Goal: Task Accomplishment & Management: Complete application form

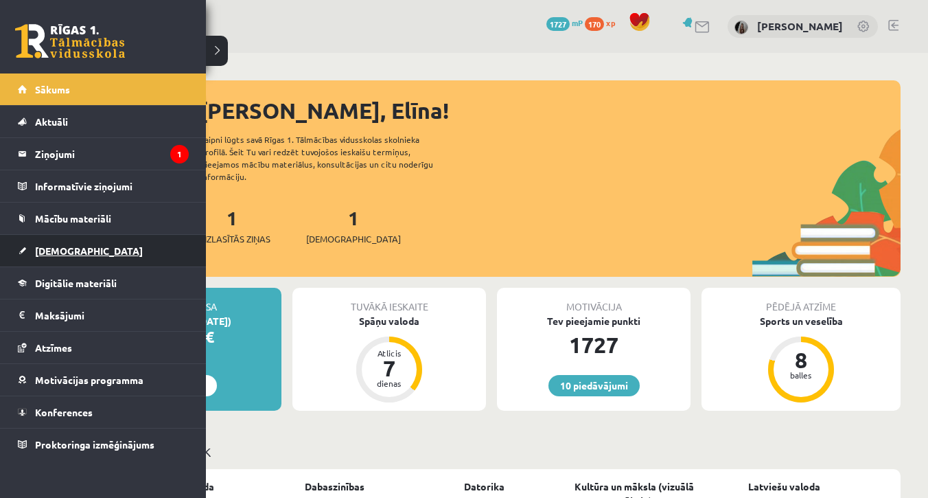
click at [25, 246] on link "[DEMOGRAPHIC_DATA]" at bounding box center [103, 251] width 171 height 32
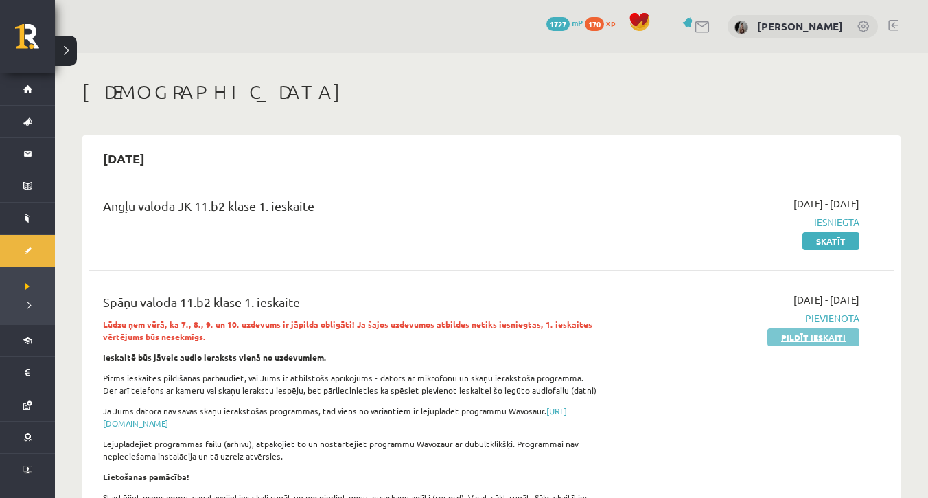
click at [782, 330] on link "Pildīt ieskaiti" at bounding box center [813, 337] width 92 height 18
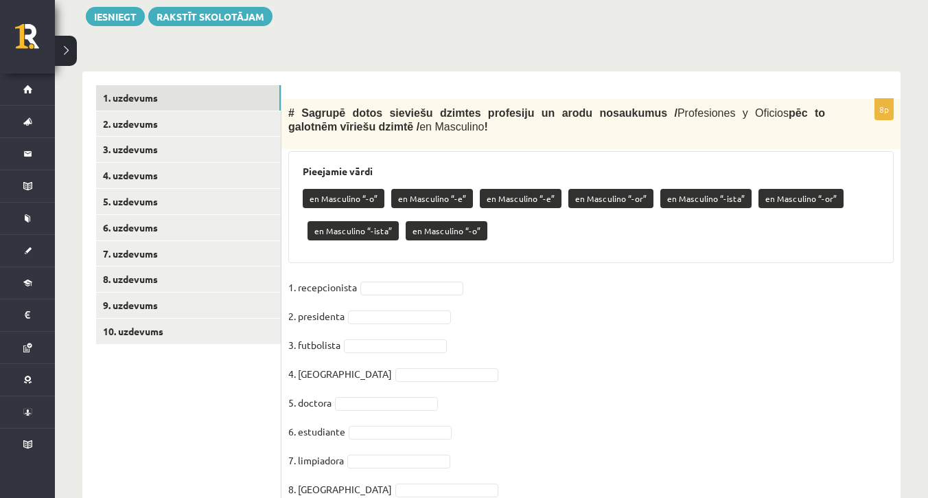
scroll to position [407, 0]
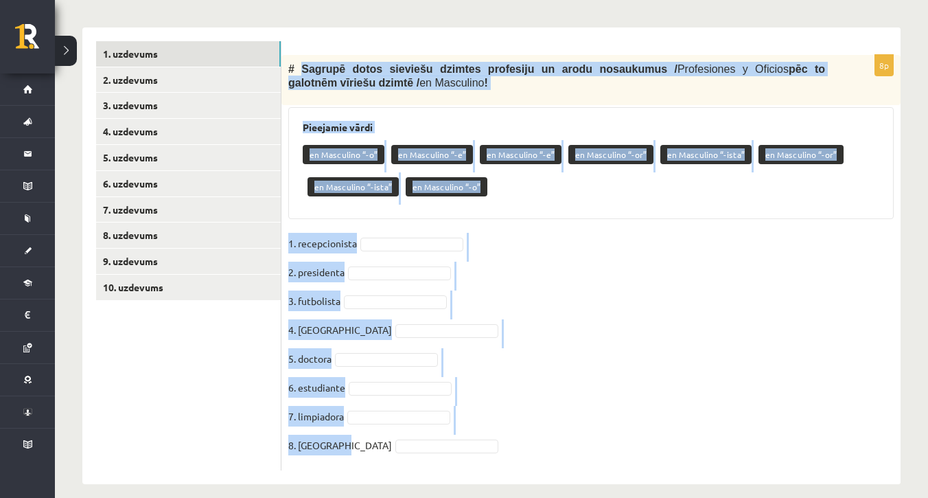
drag, startPoint x: 300, startPoint y: 54, endPoint x: 517, endPoint y: 427, distance: 431.2
click at [517, 427] on div "8p # Sagrupē dotos sieviešu dzimtes profesiju un [PERSON_NAME] nosaukumus / Pro…" at bounding box center [590, 262] width 619 height 415
copy div "Sagrupē dotos sieviešu dzimtes profesiju un [PERSON_NAME] nosaukumus / Profesio…"
click at [679, 332] on fieldset "1. recepcionista 2. presidenta 3. futbolista 4. cocinera 5. doctora 6. estudian…" at bounding box center [590, 348] width 605 height 231
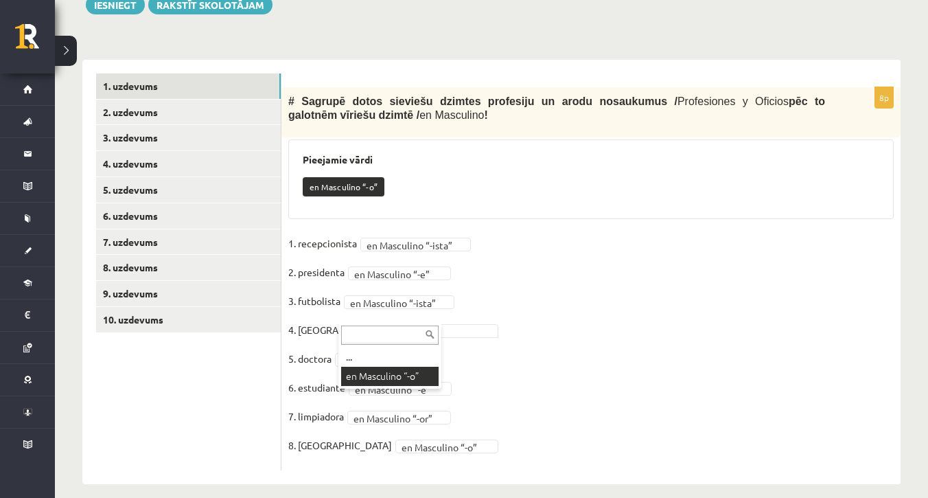
scroll to position [342, 0]
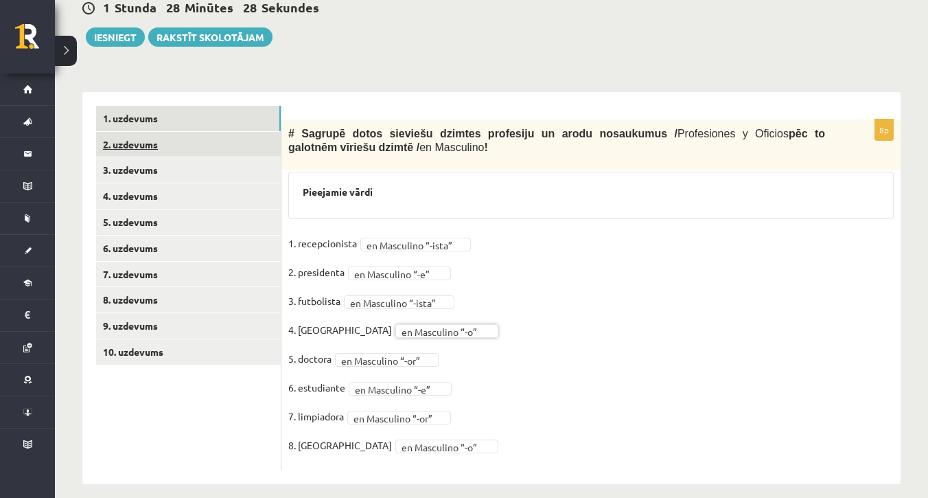
click at [215, 132] on link "2. uzdevums" at bounding box center [188, 144] width 185 height 25
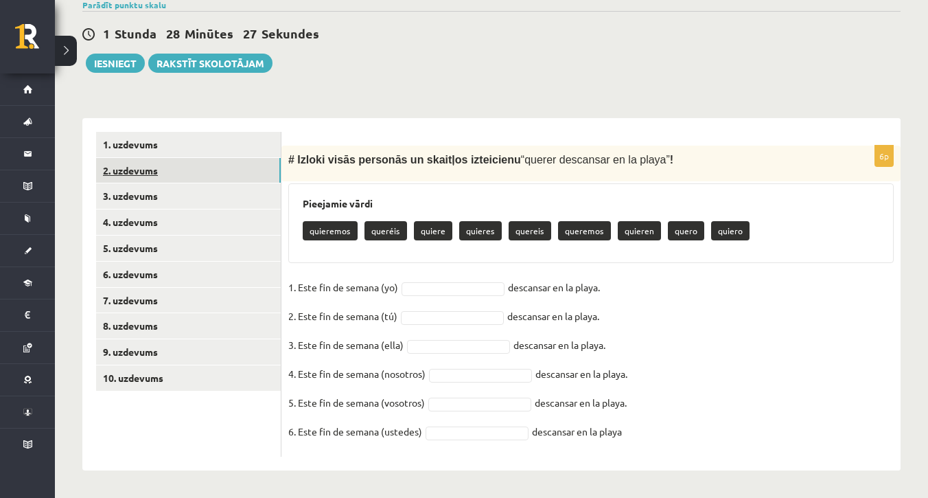
scroll to position [303, 0]
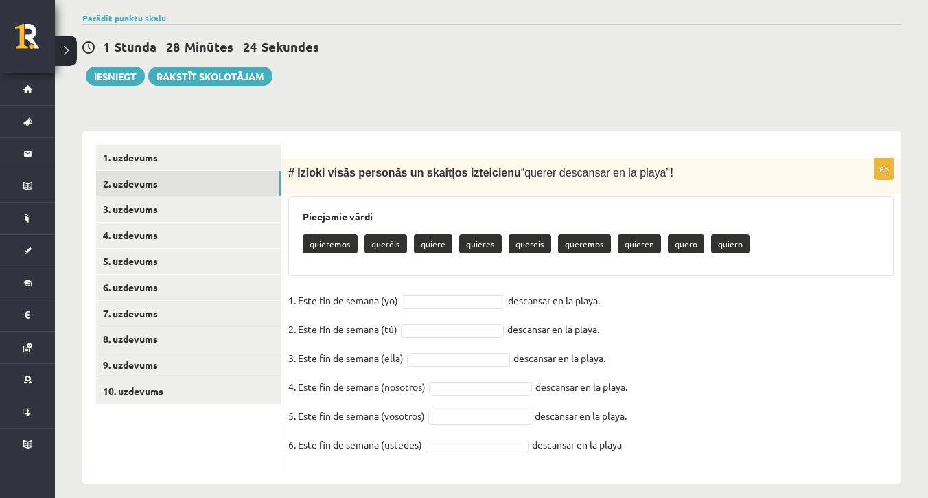
drag, startPoint x: 297, startPoint y: 157, endPoint x: 658, endPoint y: 482, distance: 485.5
click at [658, 482] on div "Spāņu valoda 11.b2 klase 1. ieskaite , Elīna Krakovska (11.b2 JK) Lūdzu ņem vēr…" at bounding box center [491, 129] width 873 height 761
copy div "Izloki visās personās un skaitļos izteicienu “ querer descansar en la playa ” !…"
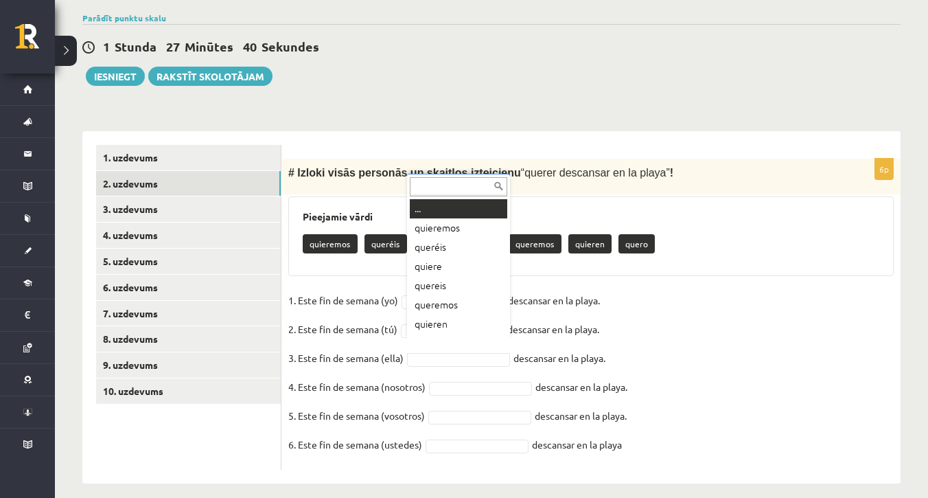
scroll to position [16, 0]
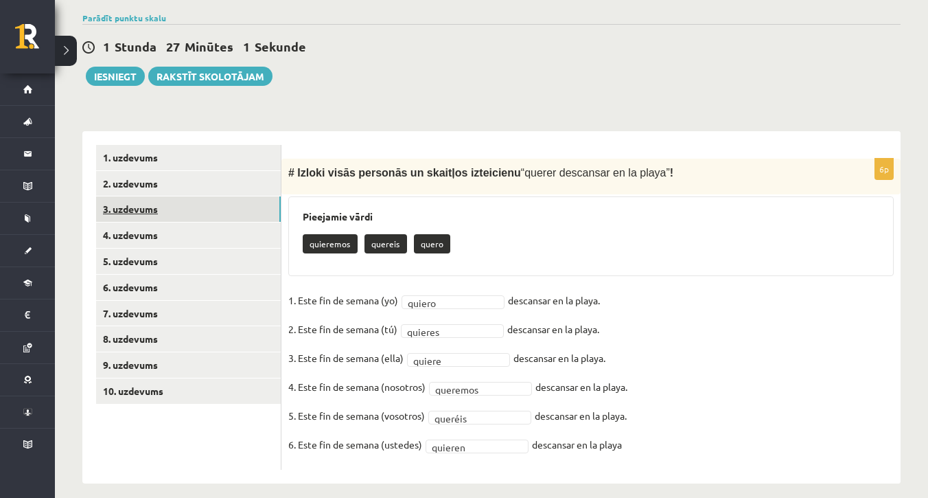
click at [205, 196] on link "3. uzdevums" at bounding box center [188, 208] width 185 height 25
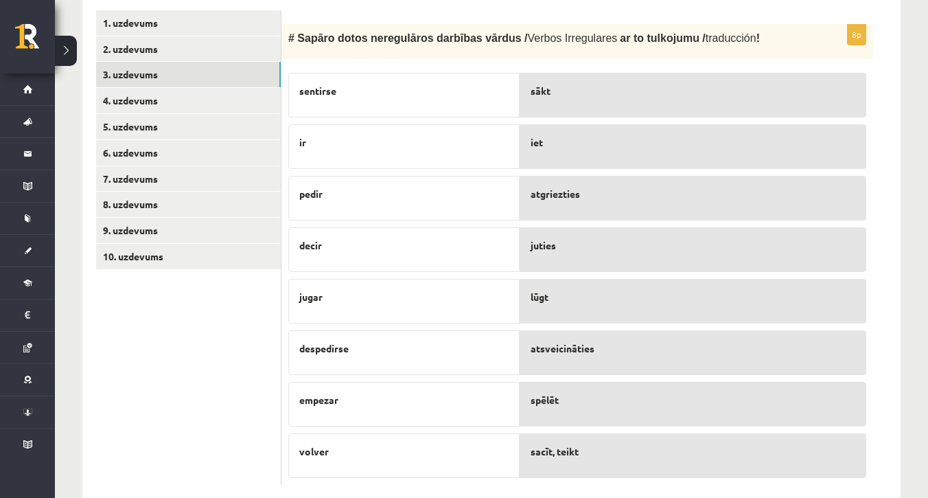
scroll to position [435, 0]
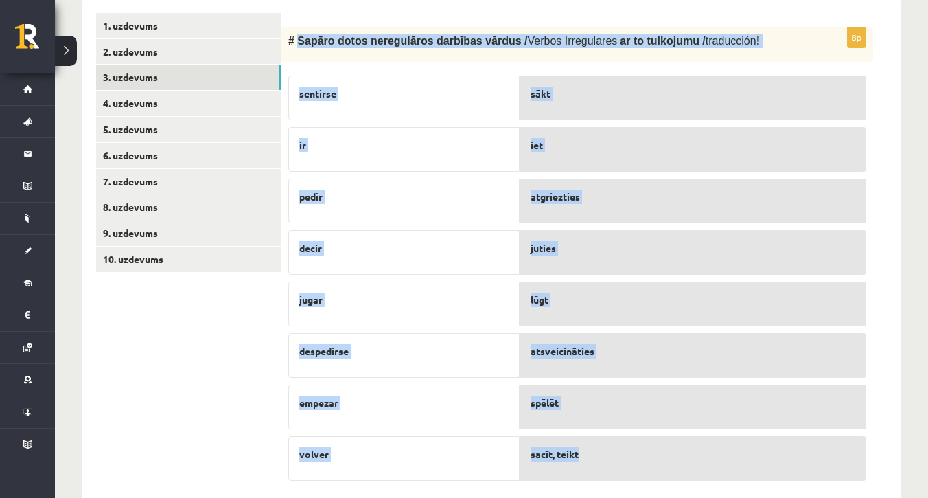
drag, startPoint x: 297, startPoint y: 25, endPoint x: 592, endPoint y: 466, distance: 530.5
click at [592, 466] on div "8p # Sapāro dotos neregulāros darbības vārdus / Verbos Irregulares ar to tulkoj…" at bounding box center [577, 257] width 592 height 461
copy div "Sapāro dotos neregulāros darbības vārdus / Verbos Irregulares ar to tulkojumu /…"
click at [671, 112] on div "sākt iet atgriezties juties lūgt atsveicināties spēlēt sacīt, teikt" at bounding box center [693, 275] width 347 height 412
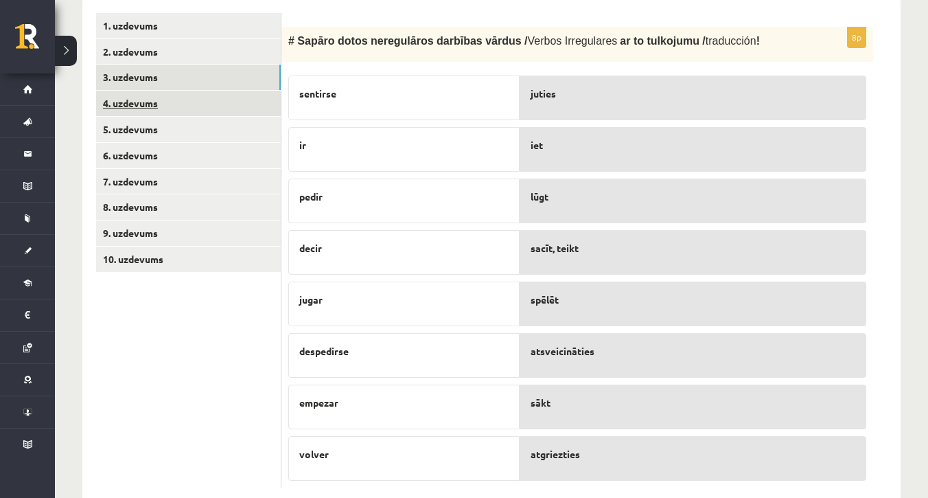
click at [224, 91] on link "4. uzdevums" at bounding box center [188, 103] width 185 height 25
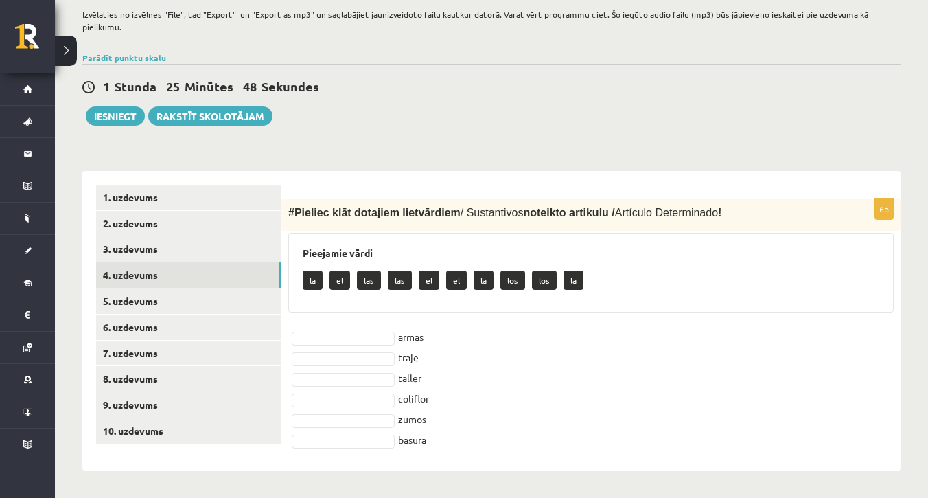
scroll to position [251, 0]
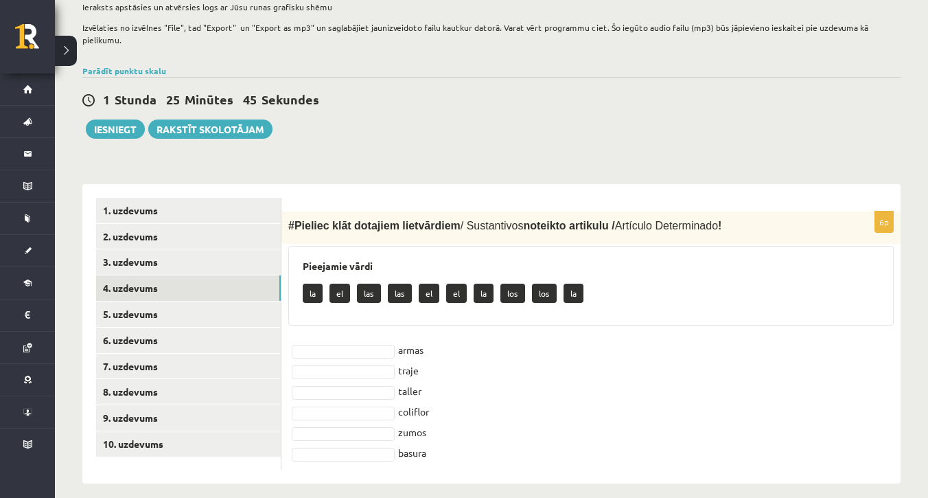
drag, startPoint x: 298, startPoint y: 209, endPoint x: 462, endPoint y: 440, distance: 283.6
click at [462, 440] on div "6p # Pieliec klāt dotajiem lietvārdiem / Sustantivos noteikto artikulu / Artícu…" at bounding box center [590, 340] width 619 height 258
copy div "Pieliec klāt dotajiem lietvārdiem / Sustantivos noteikto artikulu / Artículo De…"
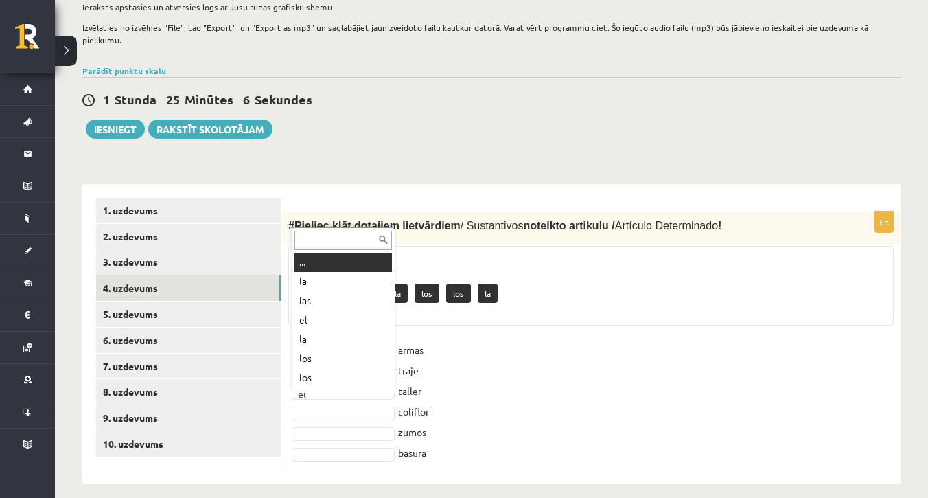
scroll to position [16, 0]
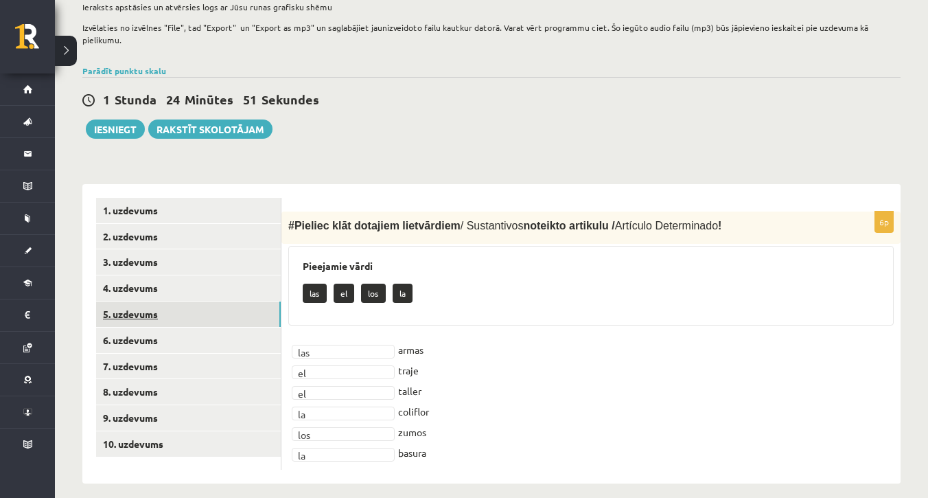
click at [205, 301] on link "5. uzdevums" at bounding box center [188, 313] width 185 height 25
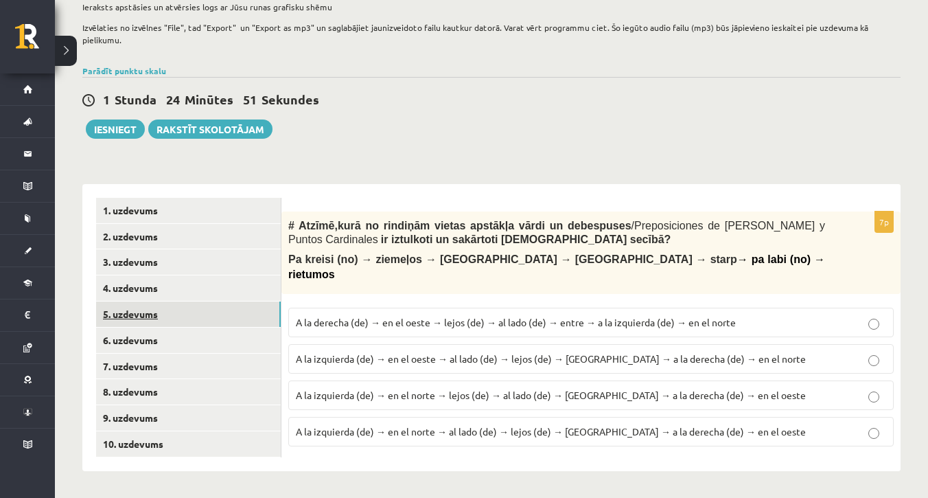
scroll to position [233, 0]
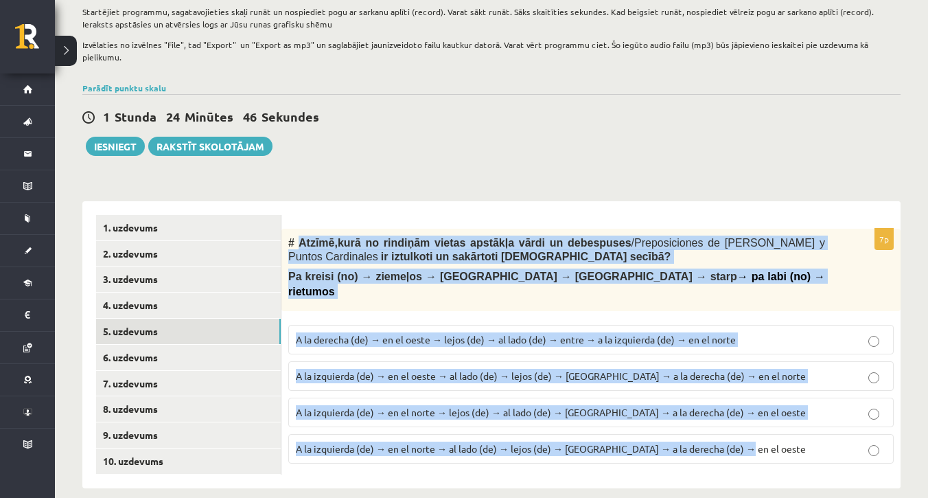
drag, startPoint x: 299, startPoint y: 229, endPoint x: 754, endPoint y: 431, distance: 498.7
click at [754, 431] on div "7p # Atzīmē , kurā no rindiņām vietas apstākļa vārdi un debespuses / Preposicio…" at bounding box center [590, 352] width 619 height 246
copy div "Atzīmē , kurā no rindiņām vietas apstākļa vārdi un debespuses / Preposiciones d…"
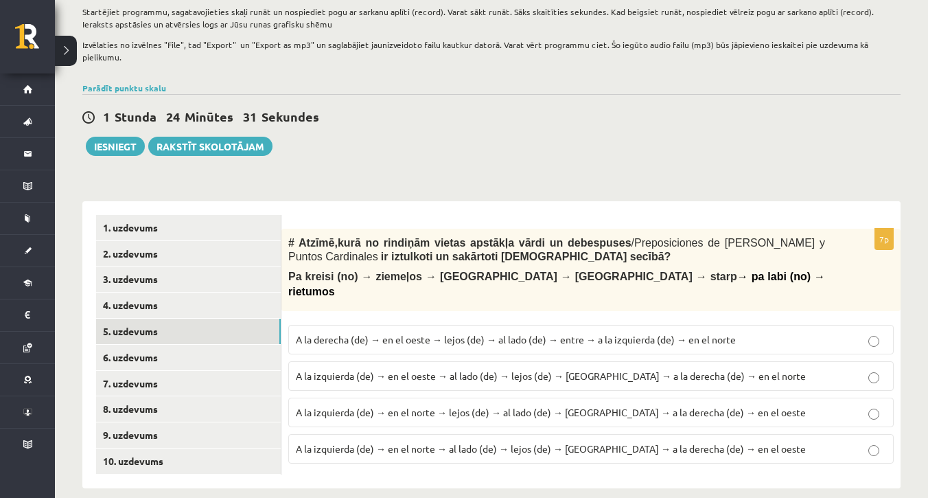
click at [496, 155] on div "Spāņu valoda 11.b2 klase 1. ieskaite , Elīna Krakovska (11.b2 JK) Lūdzu ņem vēr…" at bounding box center [491, 167] width 873 height 696
click at [454, 442] on span "A la izquierda (de) → en el norte → al lado (de) → lejos (de) → entre → a la de…" at bounding box center [551, 448] width 510 height 12
click at [226, 345] on link "6. uzdevums" at bounding box center [188, 357] width 185 height 25
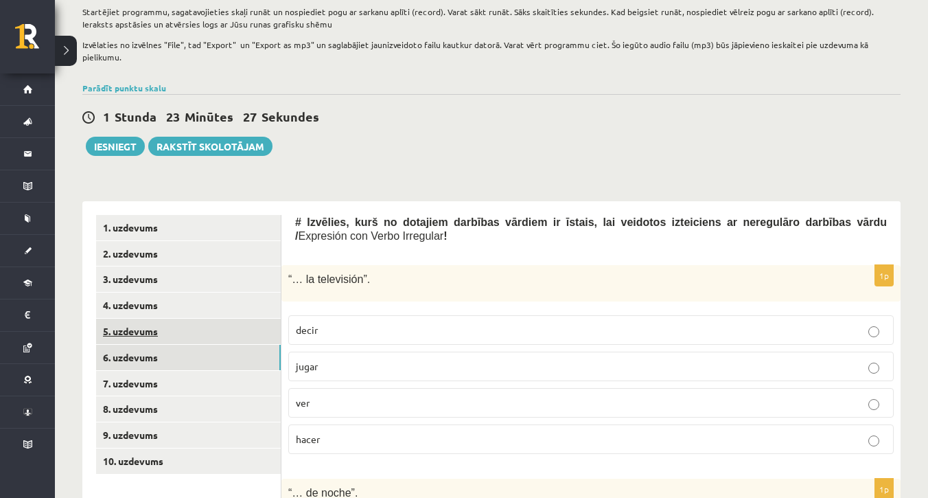
click at [235, 318] on link "5. uzdevums" at bounding box center [188, 330] width 185 height 25
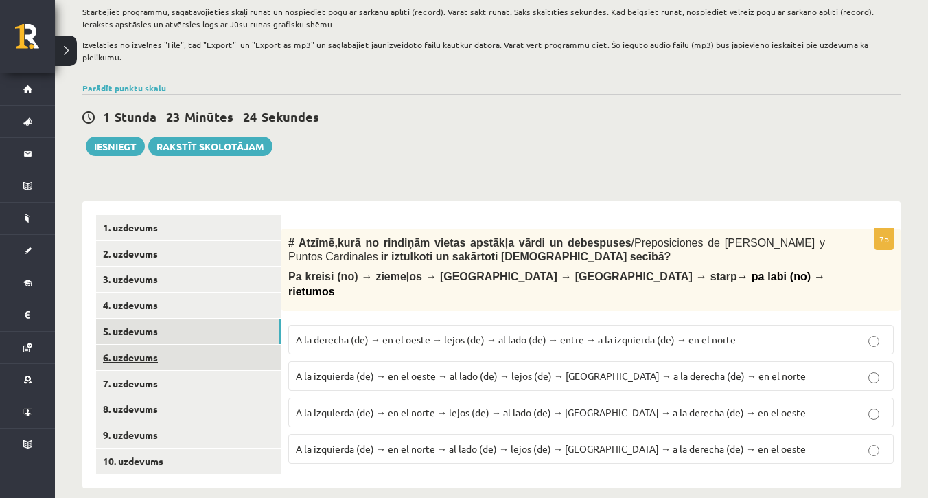
click at [167, 345] on link "6. uzdevums" at bounding box center [188, 357] width 185 height 25
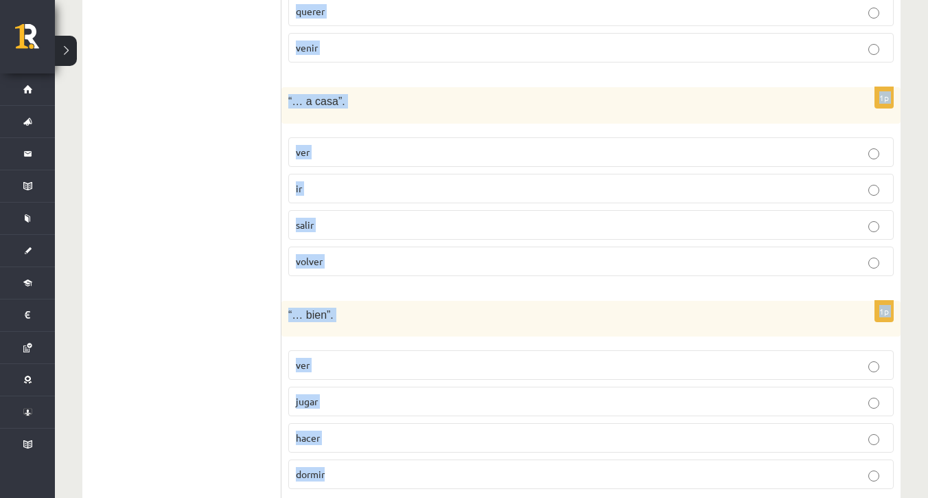
scroll to position [866, 0]
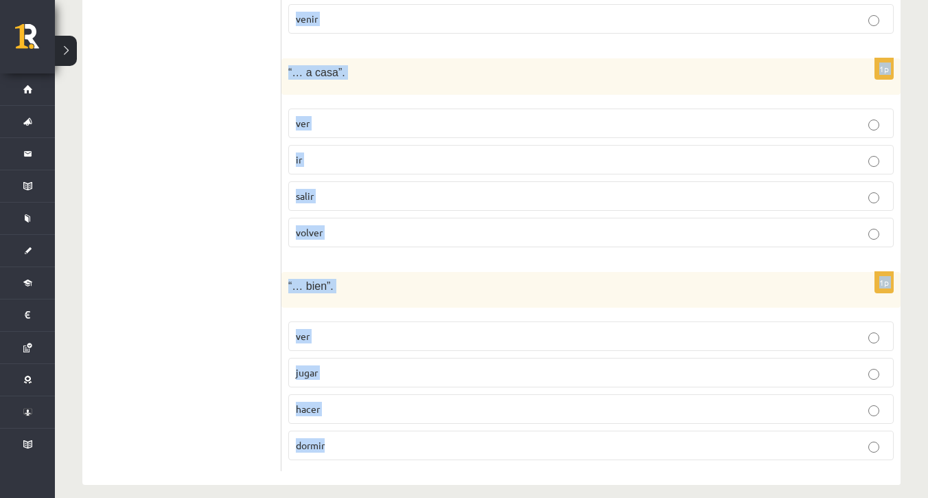
drag, startPoint x: 306, startPoint y: 183, endPoint x: 457, endPoint y: 465, distance: 319.4
click at [457, 465] on div "# Izvēlies, kurš no dotajiem darbības vārdiem ir īstais, lai veidotos izteicien…" at bounding box center [590, 26] width 619 height 917
copy form "Izvēlies, kurš no dotajiem darbības vārdiem ir īstais, lai veidotos izteiciens …"
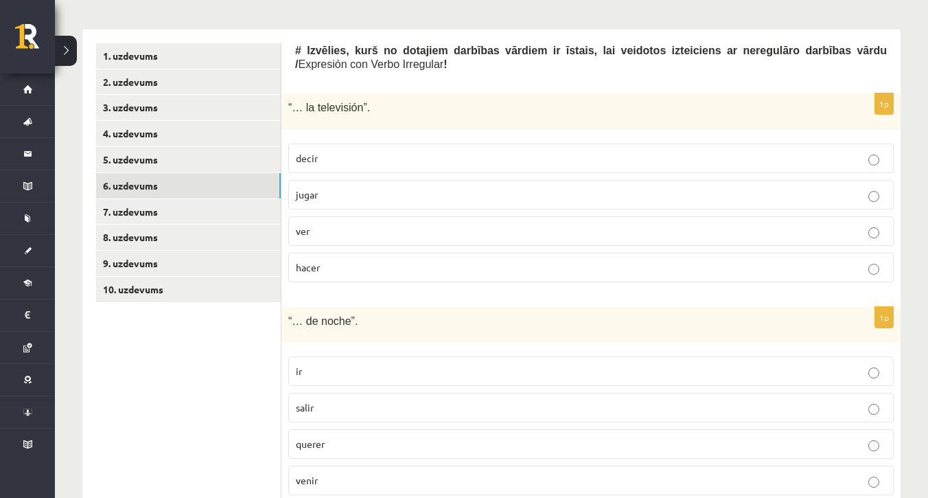
scroll to position [307, 0]
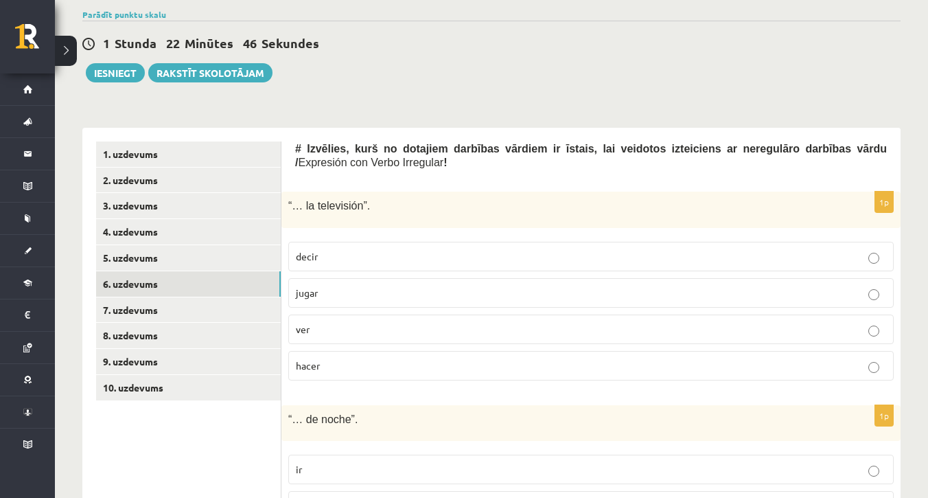
click at [507, 322] on p "ver" at bounding box center [591, 329] width 590 height 14
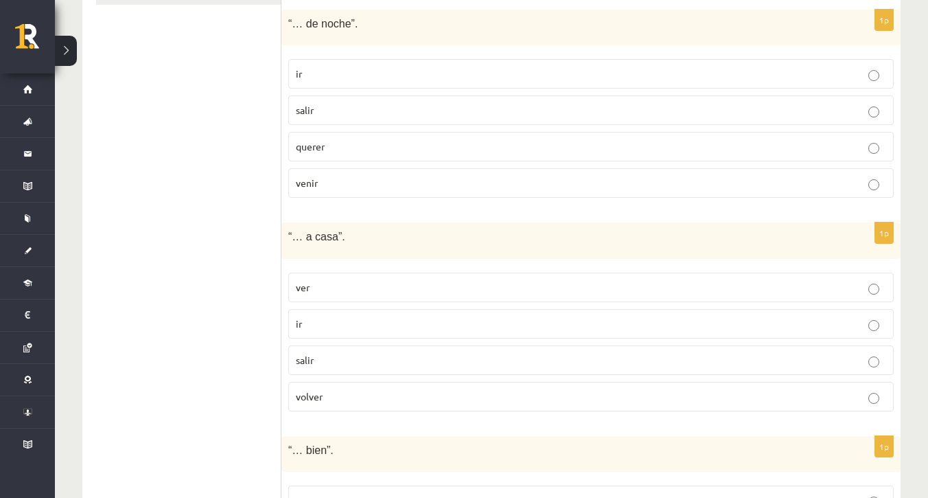
scroll to position [710, 0]
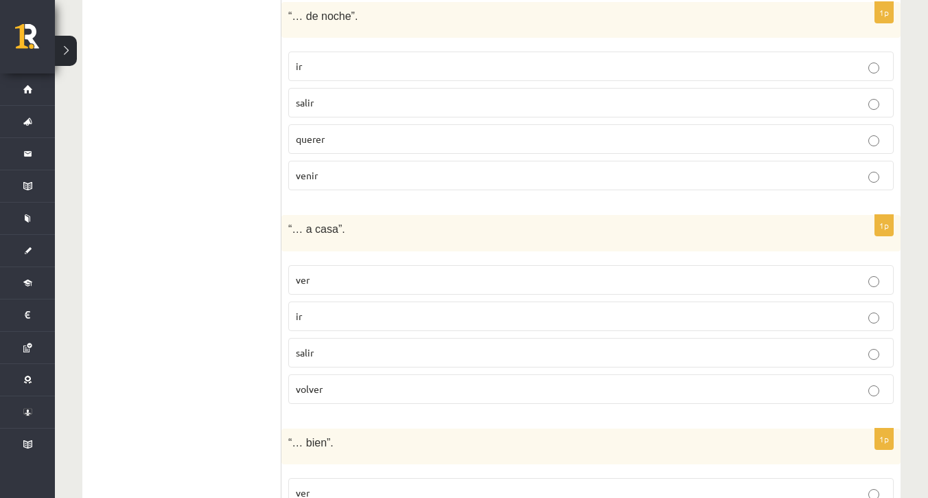
click at [476, 95] on p "salir" at bounding box center [591, 102] width 590 height 14
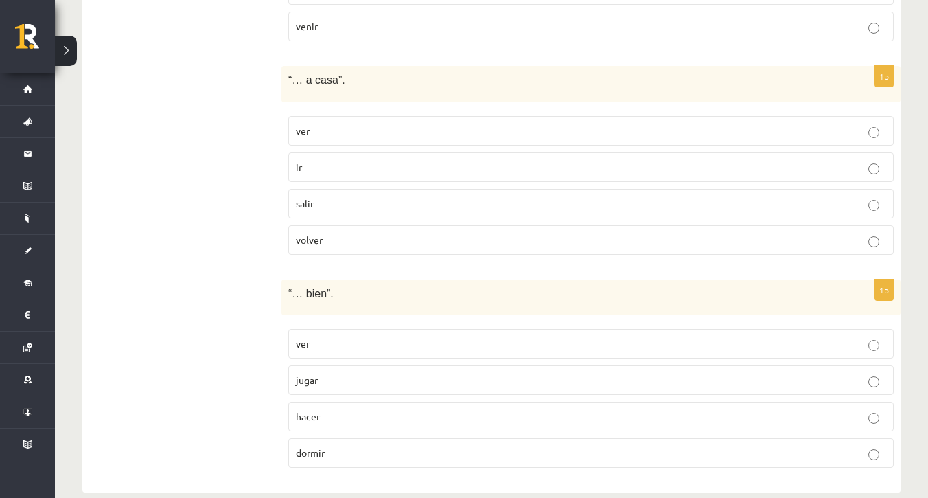
scroll to position [866, 0]
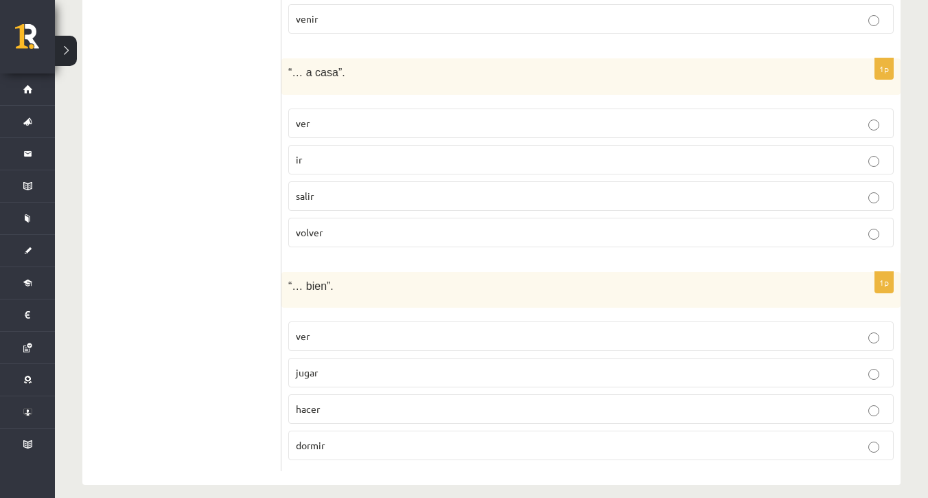
click at [397, 225] on p "volver" at bounding box center [591, 232] width 590 height 14
click at [364, 438] on p "dormir" at bounding box center [591, 445] width 590 height 14
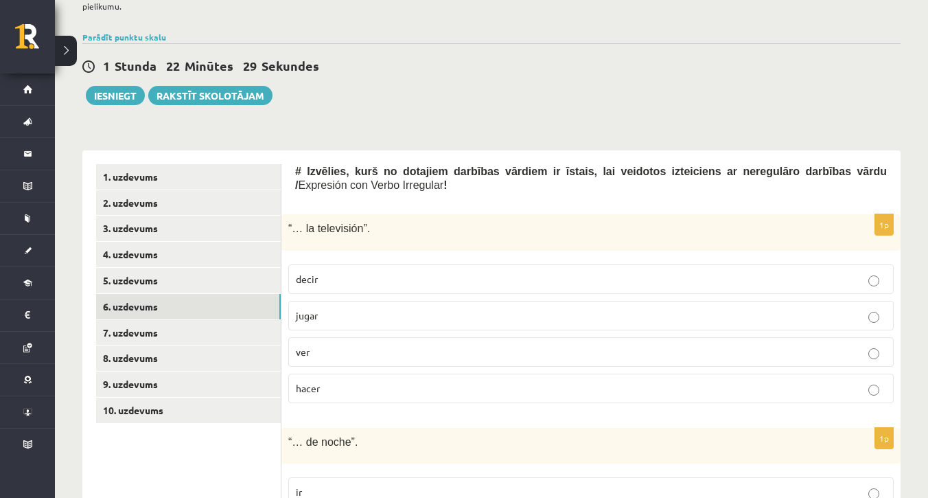
scroll to position [258, 0]
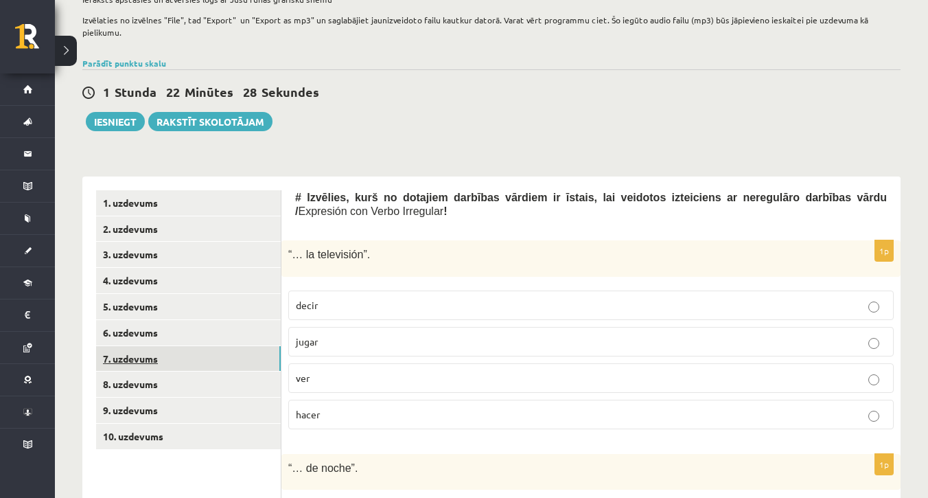
click at [203, 346] on link "7. uzdevums" at bounding box center [188, 358] width 185 height 25
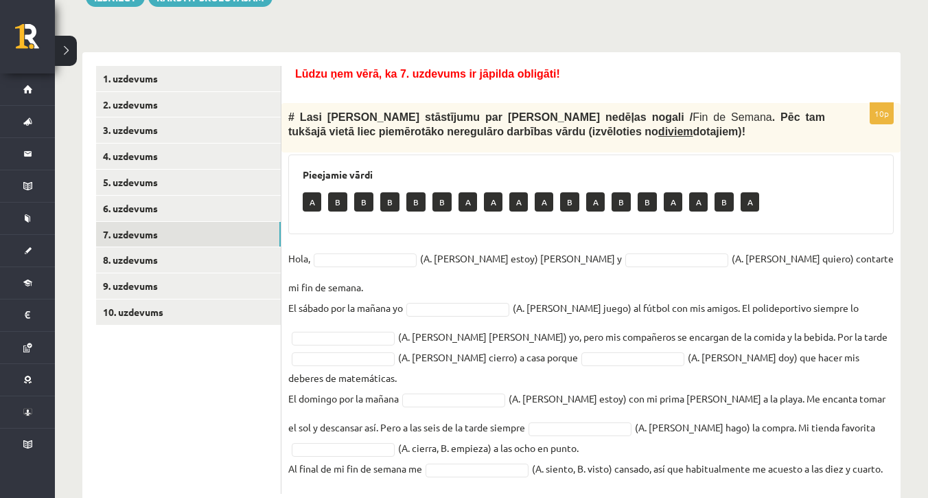
scroll to position [385, 0]
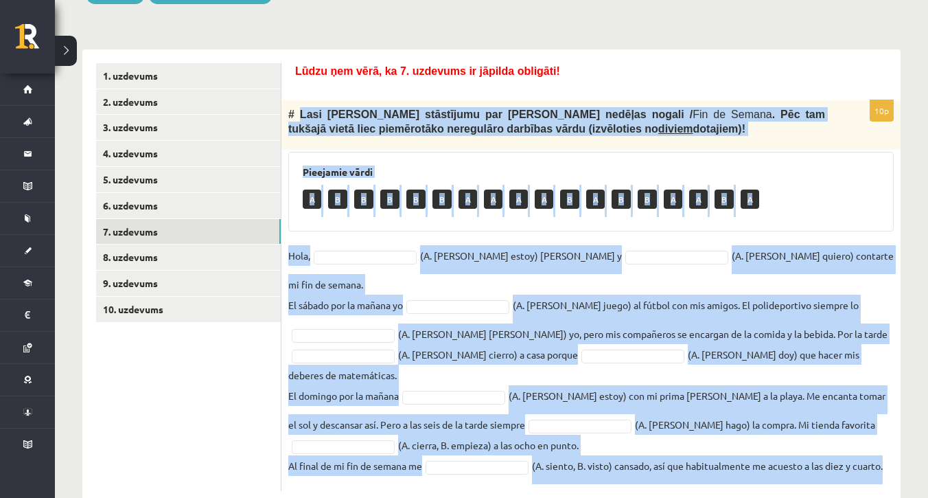
drag, startPoint x: 299, startPoint y: 100, endPoint x: 804, endPoint y: 447, distance: 612.4
click at [804, 447] on div "10p # Lasi Pedro stāstījumu par viņa nedēļas nogali / Fin de Semana . Pēc tam t…" at bounding box center [590, 295] width 619 height 391
copy div "Lasi Pedro stāstījumu par viņa nedēļas nogali / Fin de Semana . Pēc tam tukšajā…"
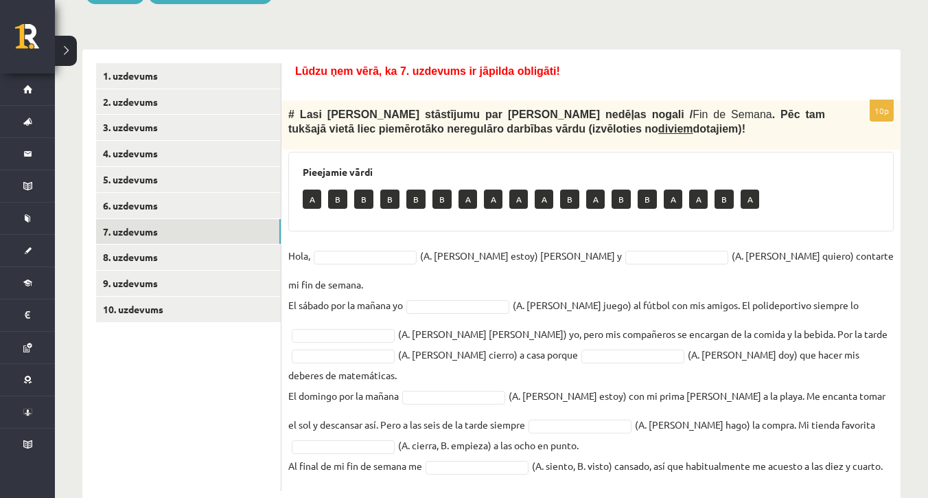
click at [412, 223] on div "10p # Lasi Pedro stāstījumu par viņa nedēļas nogali / Fin de Semana . Pēc tam t…" at bounding box center [590, 295] width 619 height 391
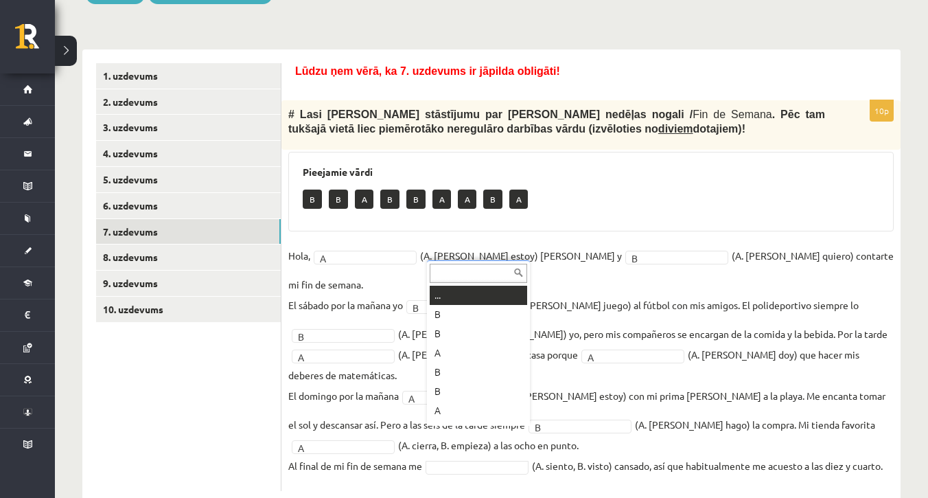
scroll to position [16, 0]
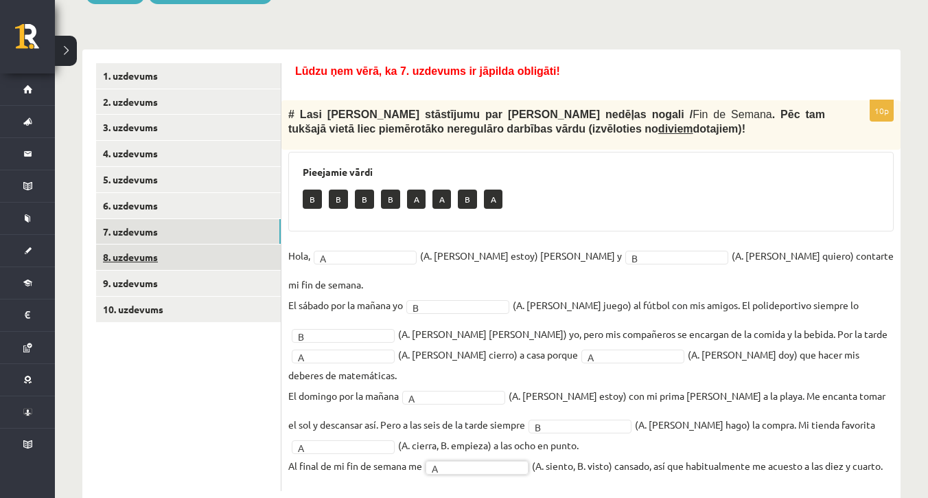
click at [219, 245] on link "8. uzdevums" at bounding box center [188, 256] width 185 height 25
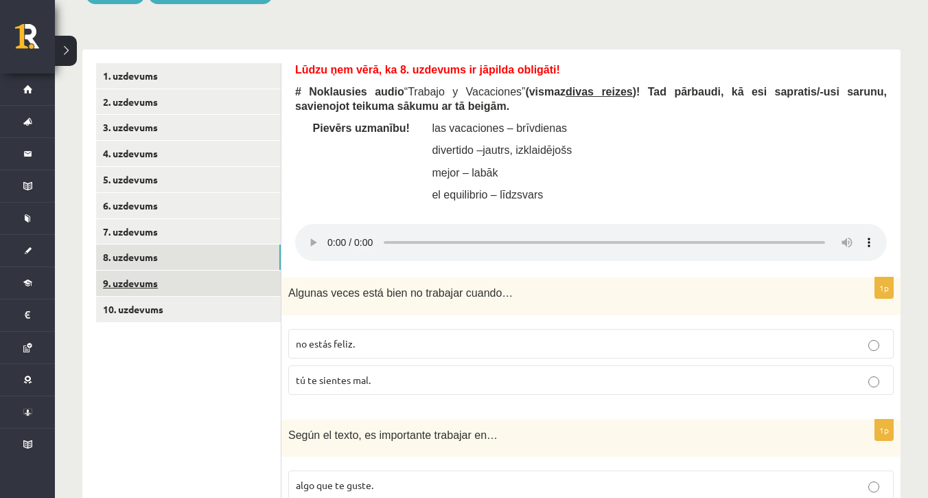
click at [211, 270] on link "9. uzdevums" at bounding box center [188, 282] width 185 height 25
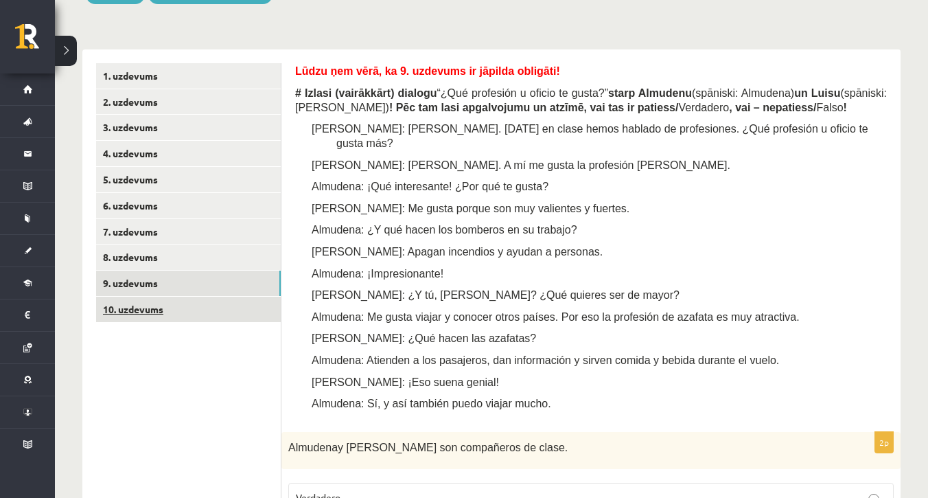
click at [208, 297] on link "10. uzdevums" at bounding box center [188, 309] width 185 height 25
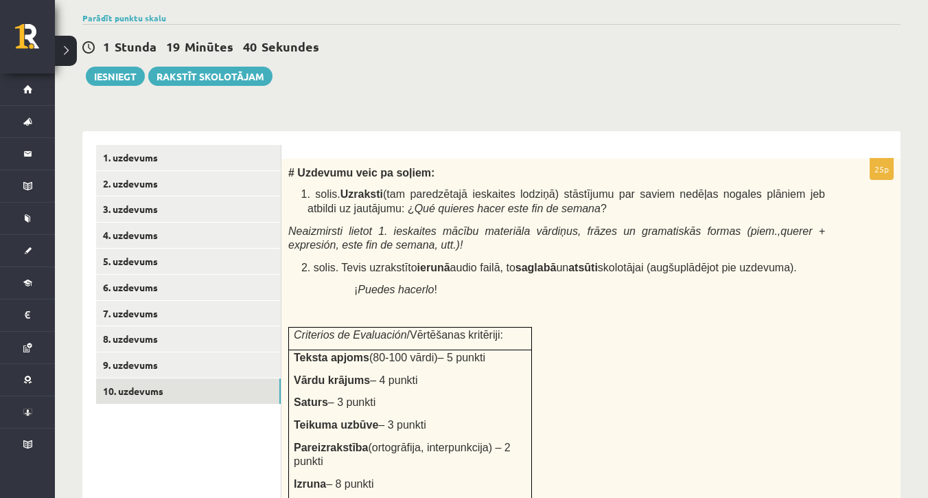
scroll to position [298, 0]
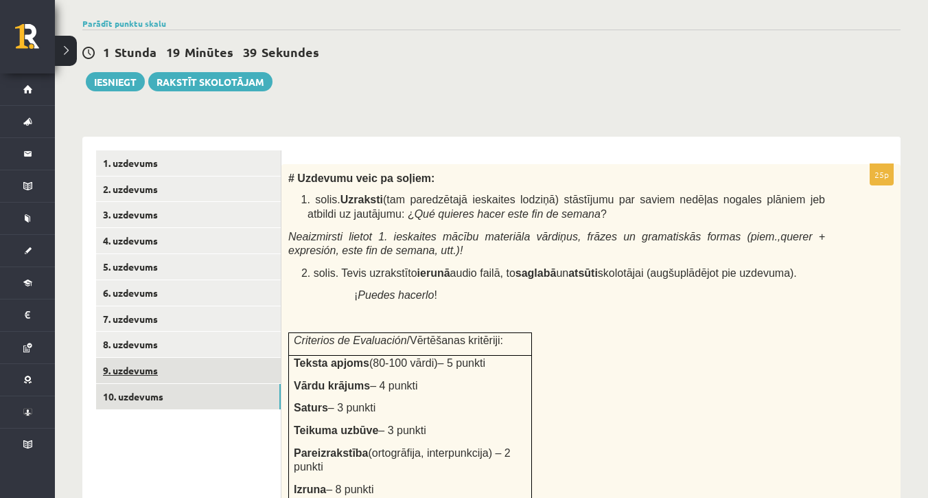
click at [233, 358] on link "9. uzdevums" at bounding box center [188, 370] width 185 height 25
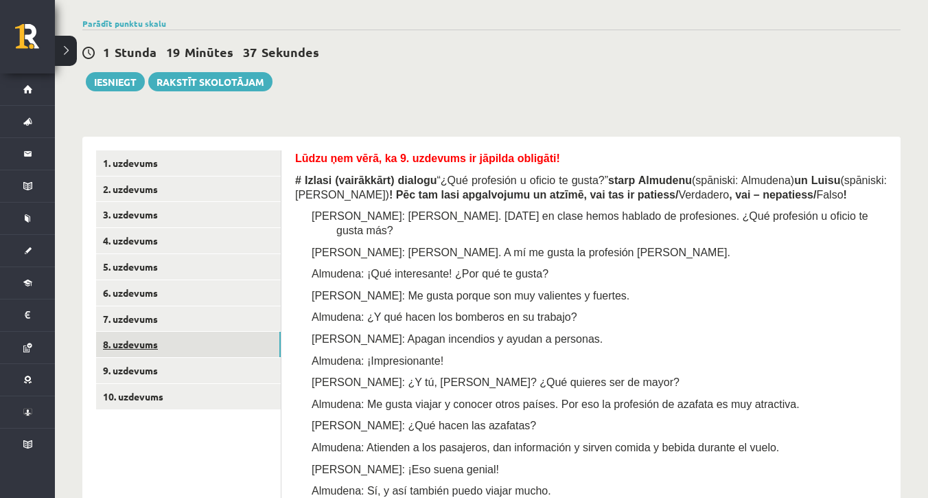
click at [196, 332] on link "8. uzdevums" at bounding box center [188, 344] width 185 height 25
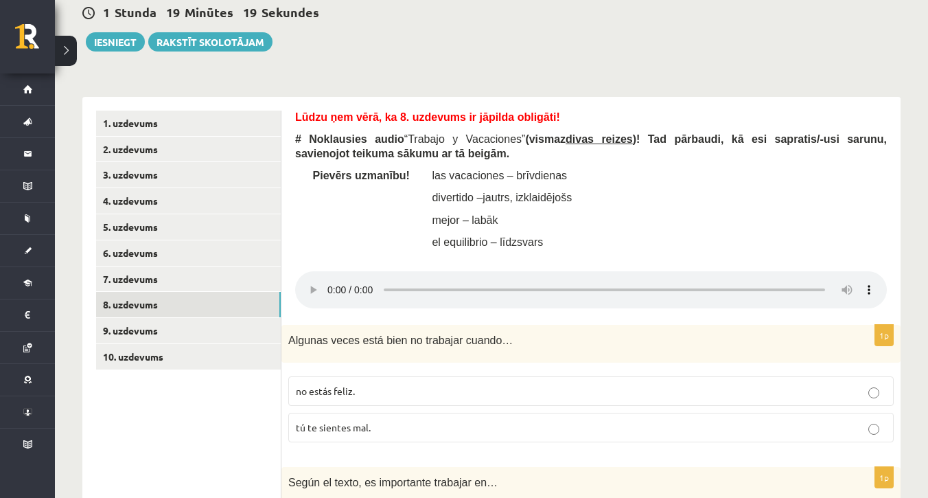
scroll to position [289, 0]
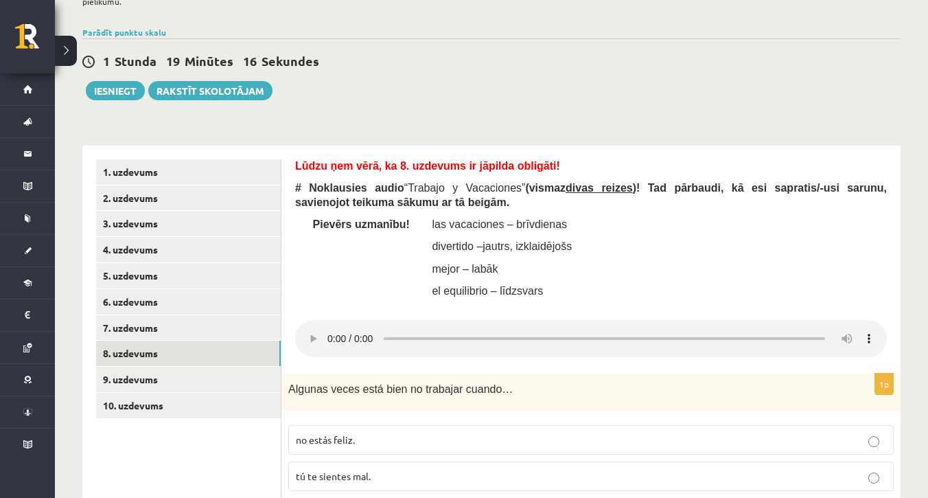
click at [325, 320] on audio at bounding box center [591, 338] width 592 height 37
click at [328, 320] on audio at bounding box center [591, 338] width 592 height 37
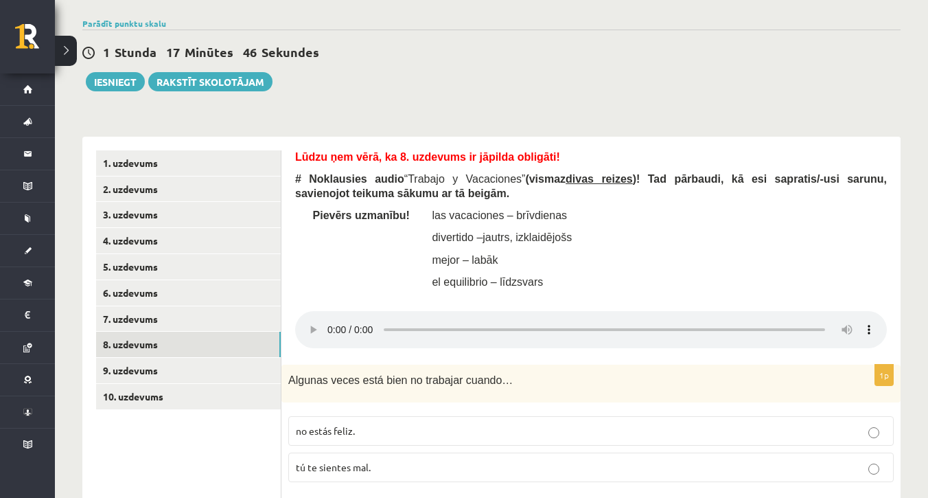
scroll to position [292, 0]
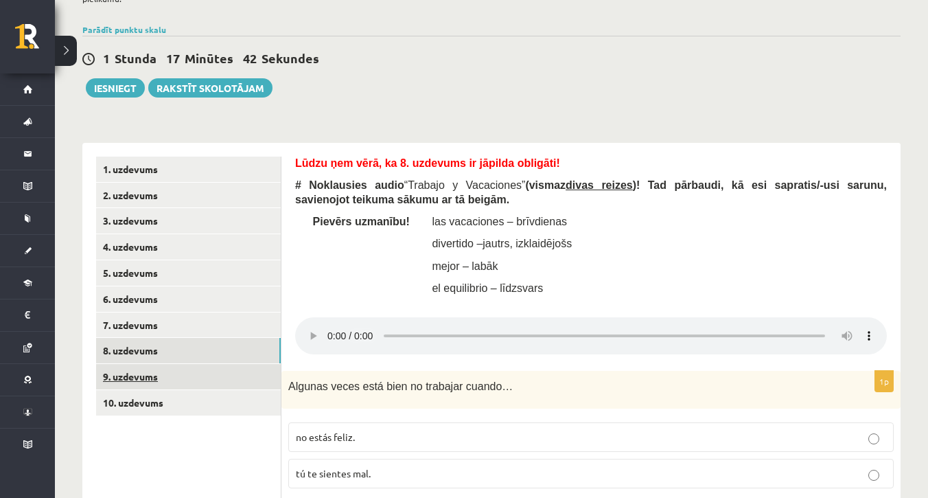
click at [218, 364] on link "9. uzdevums" at bounding box center [188, 376] width 185 height 25
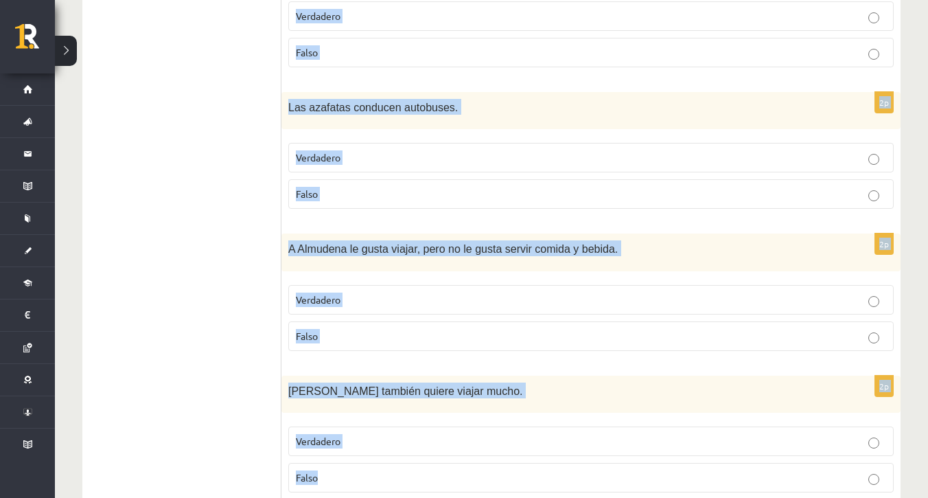
scroll to position [1445, 0]
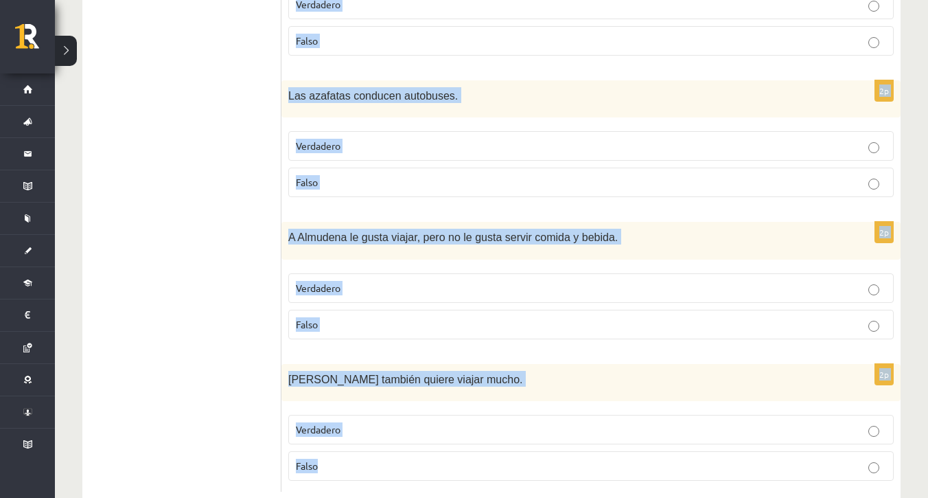
drag, startPoint x: 294, startPoint y: 75, endPoint x: 558, endPoint y: 446, distance: 455.2
copy form "Lūdzu ņem vērā, ka 9. uzdevums ir jāpilda obligāti! # Izlasi (vairākkārt) dialo…"
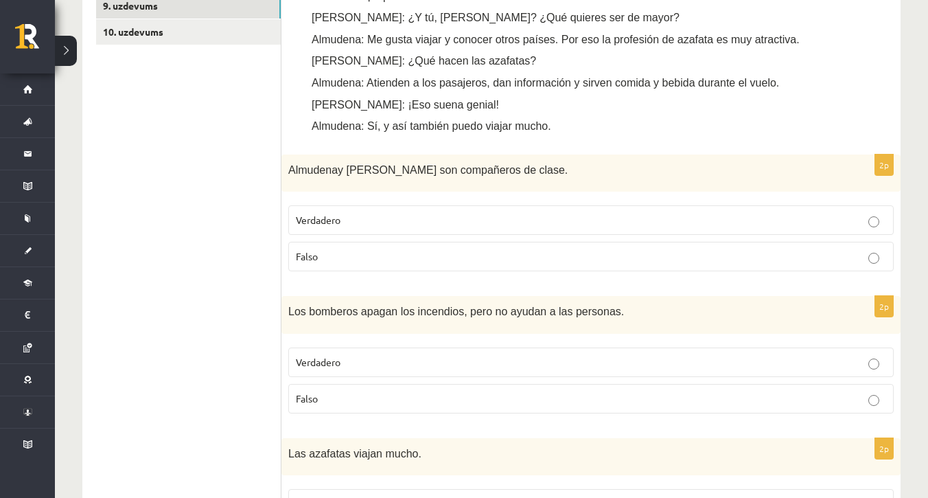
scroll to position [657, 0]
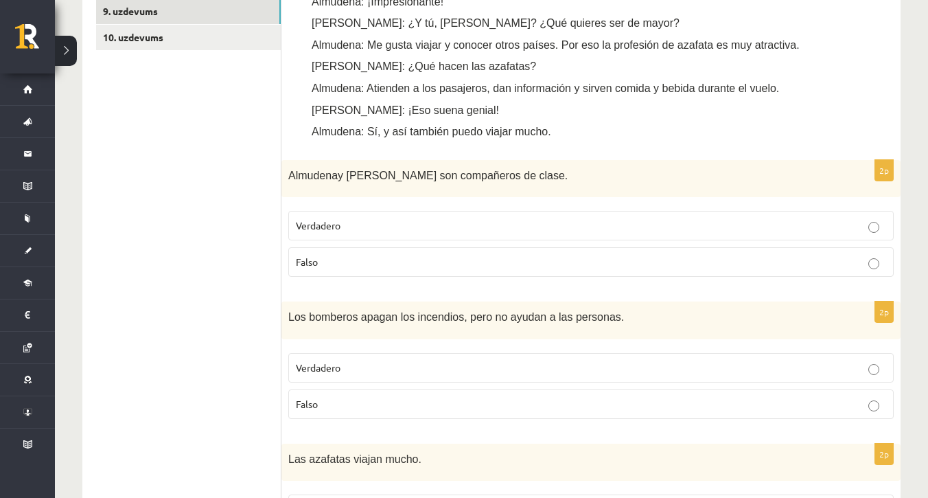
click at [537, 211] on label "Verdadero" at bounding box center [590, 226] width 605 height 30
click at [447, 397] on p "Falso" at bounding box center [591, 404] width 590 height 14
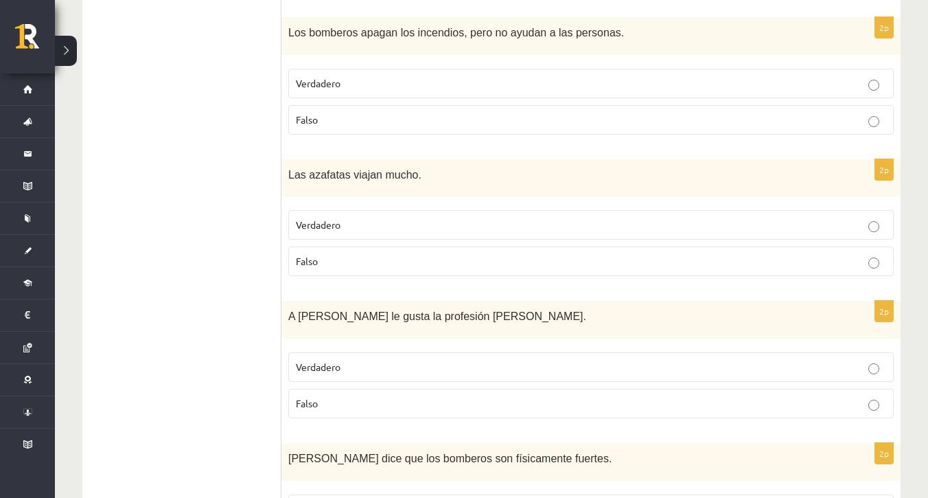
scroll to position [944, 0]
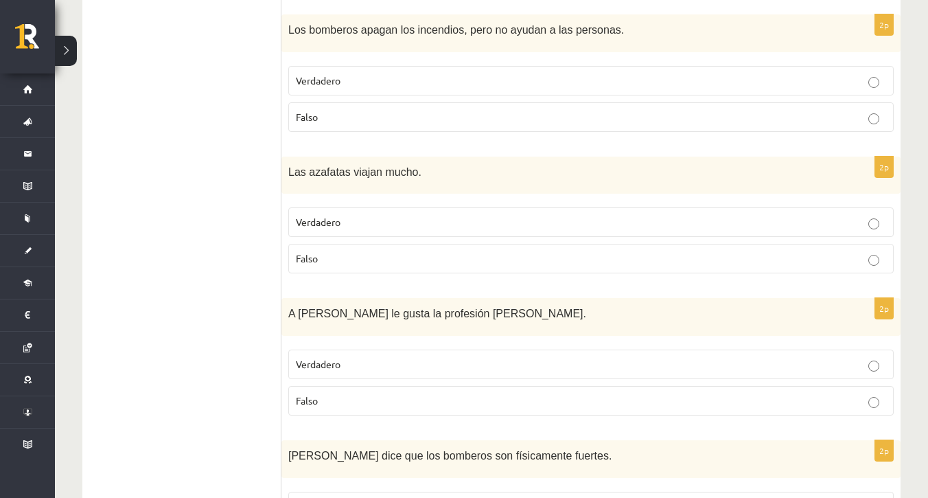
click at [721, 215] on p "Verdadero" at bounding box center [591, 222] width 590 height 14
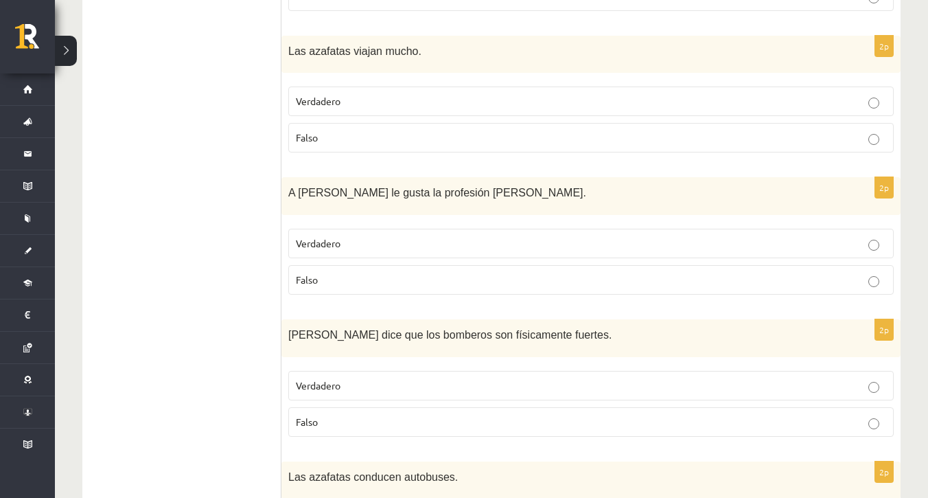
scroll to position [1070, 0]
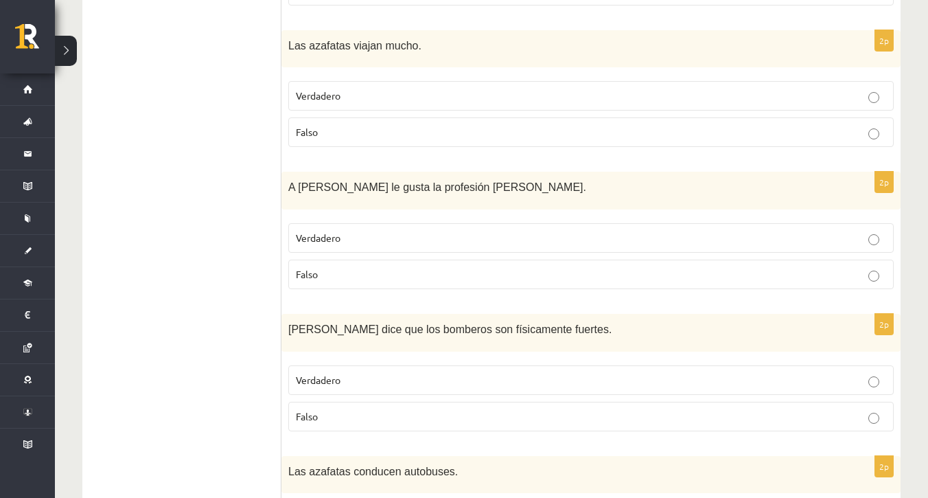
click at [857, 267] on p "Falso" at bounding box center [591, 274] width 590 height 14
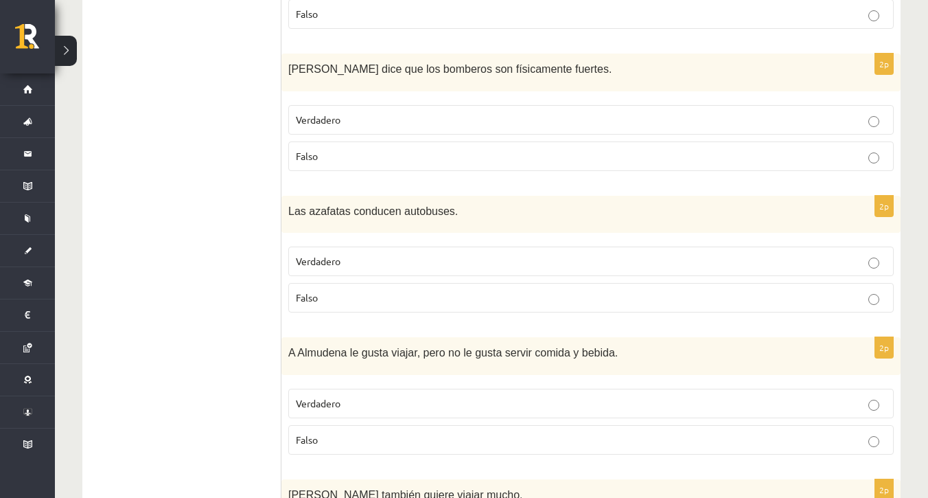
scroll to position [1338, 0]
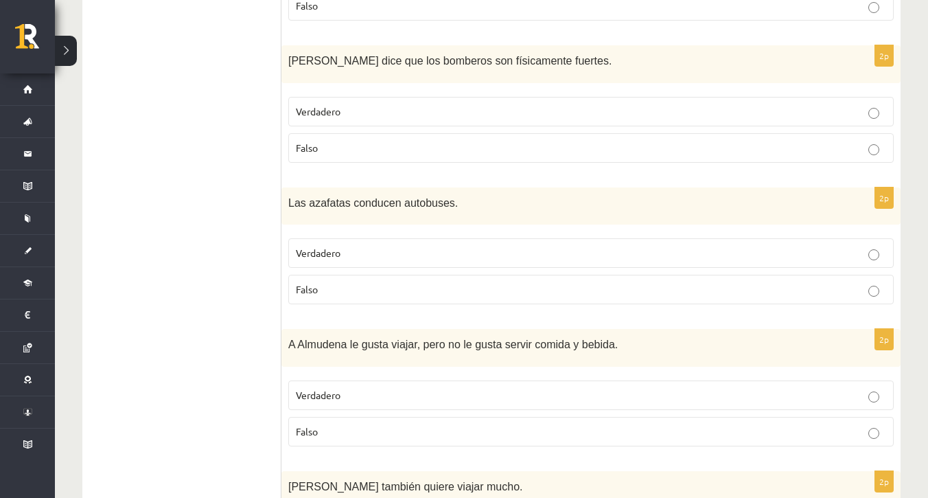
click at [774, 104] on p "Verdadero" at bounding box center [591, 111] width 590 height 14
click at [865, 282] on p "Falso" at bounding box center [591, 289] width 590 height 14
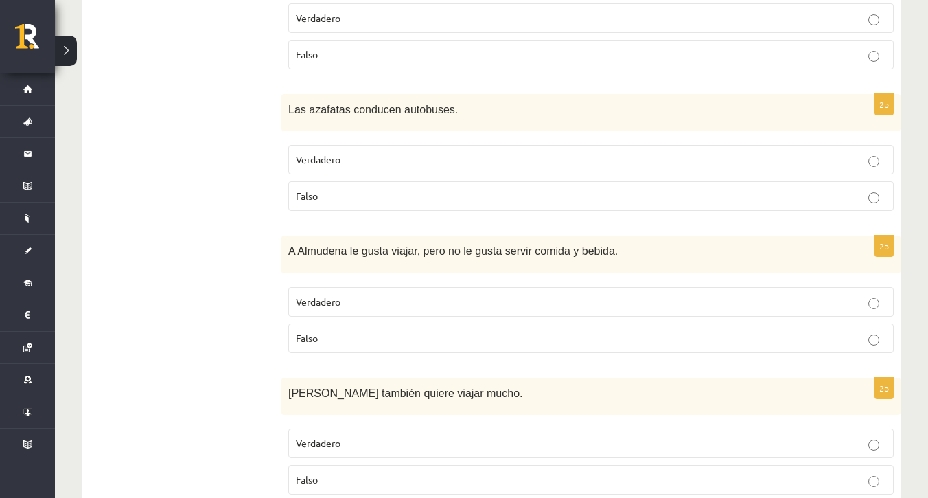
scroll to position [1445, 0]
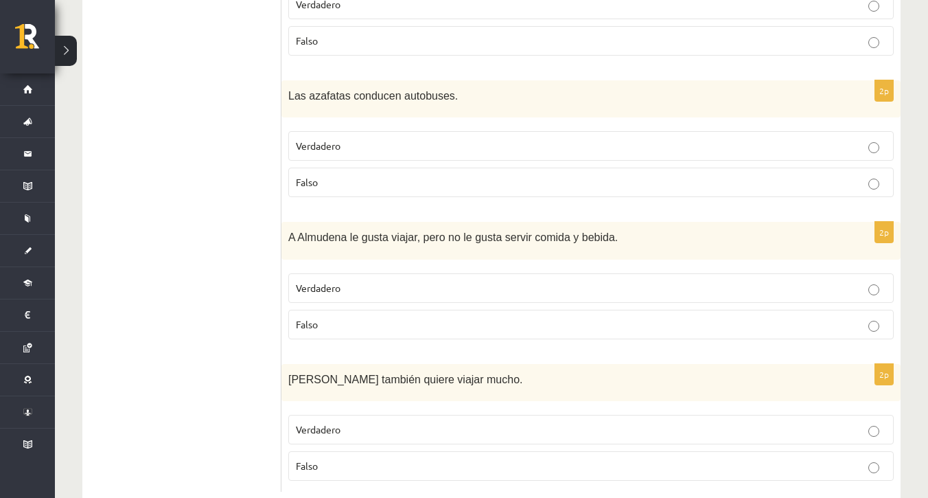
click at [863, 458] on p "Falso" at bounding box center [591, 465] width 590 height 14
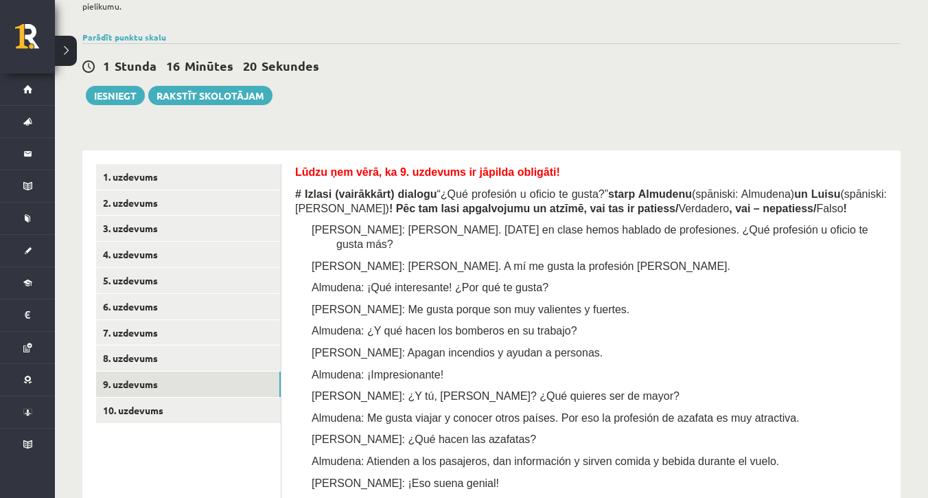
scroll to position [303, 0]
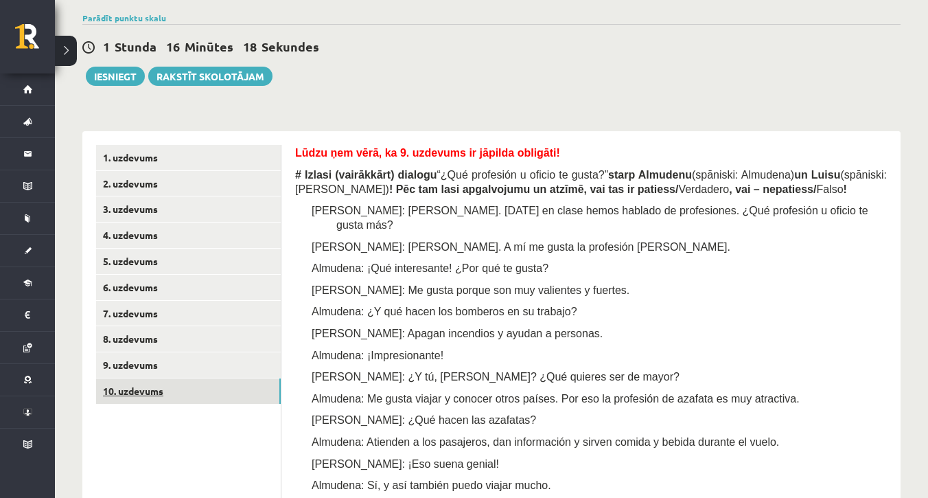
click at [199, 378] on link "10. uzdevums" at bounding box center [188, 390] width 185 height 25
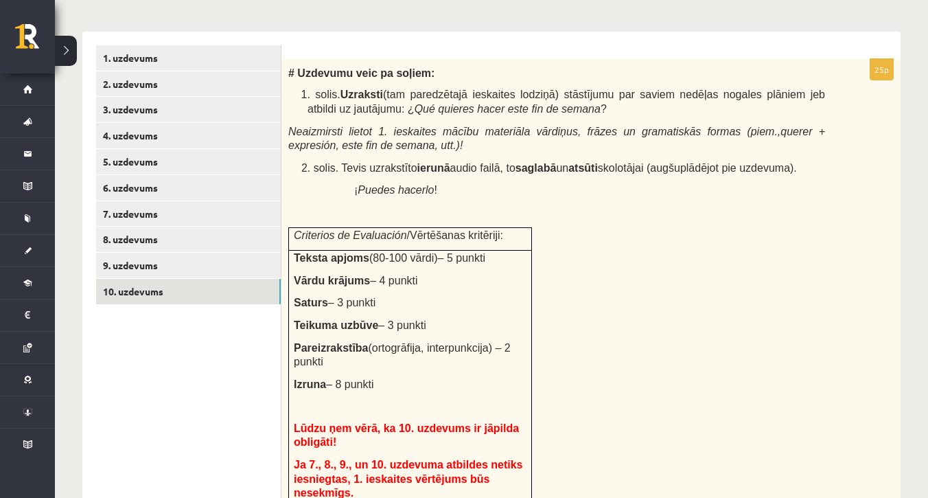
scroll to position [0, 0]
click at [185, 230] on link "8. uzdevums" at bounding box center [188, 238] width 185 height 25
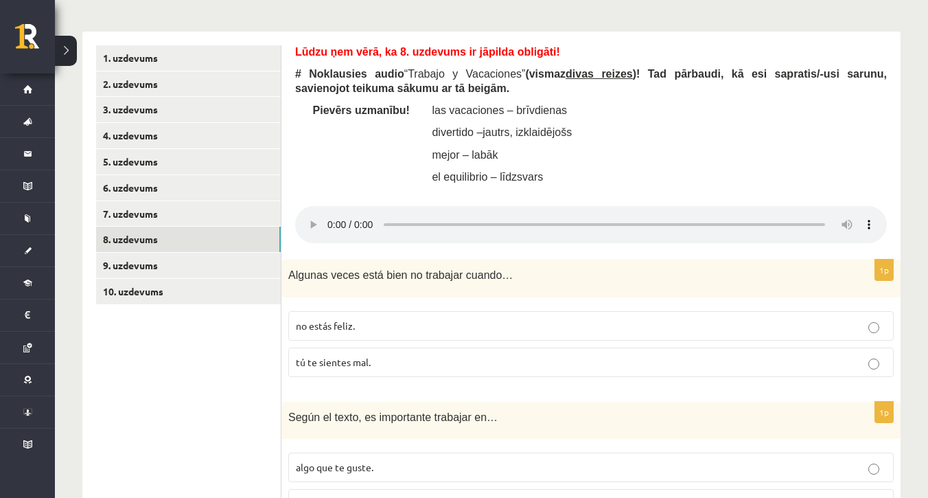
click at [331, 206] on audio at bounding box center [591, 224] width 592 height 37
click at [332, 206] on audio at bounding box center [591, 224] width 592 height 37
click at [390, 206] on audio at bounding box center [591, 224] width 592 height 37
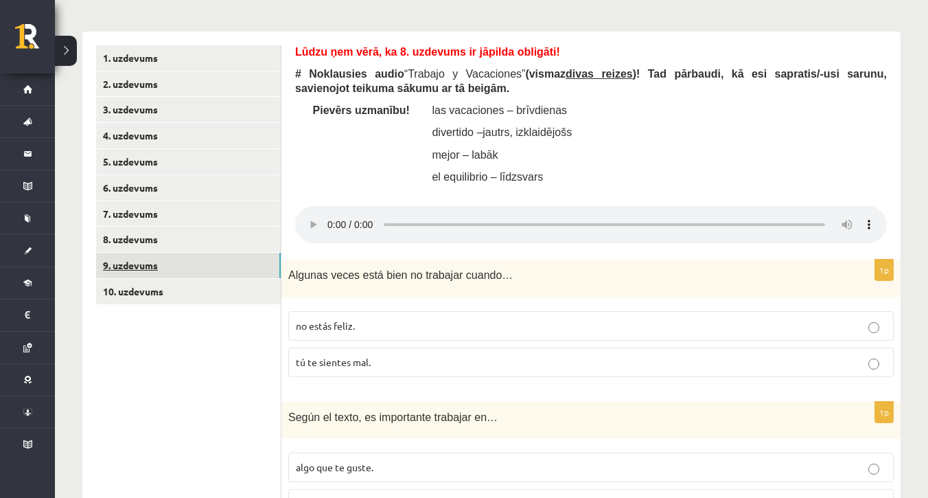
click at [213, 253] on link "9. uzdevums" at bounding box center [188, 265] width 185 height 25
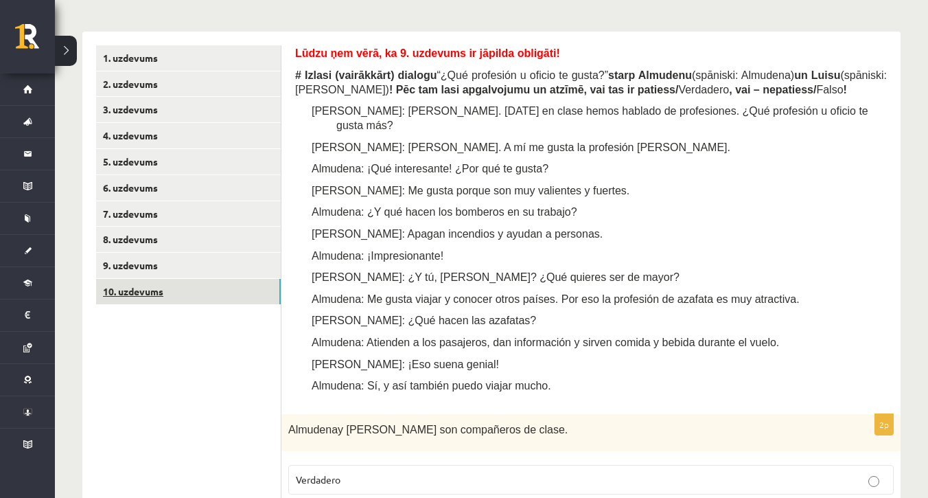
click at [220, 279] on link "10. uzdevums" at bounding box center [188, 291] width 185 height 25
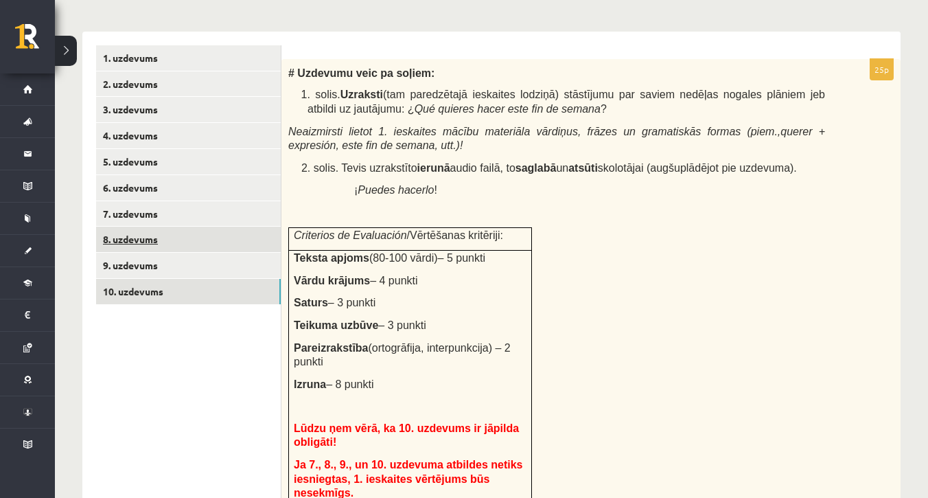
click at [150, 229] on link "8. uzdevums" at bounding box center [188, 238] width 185 height 25
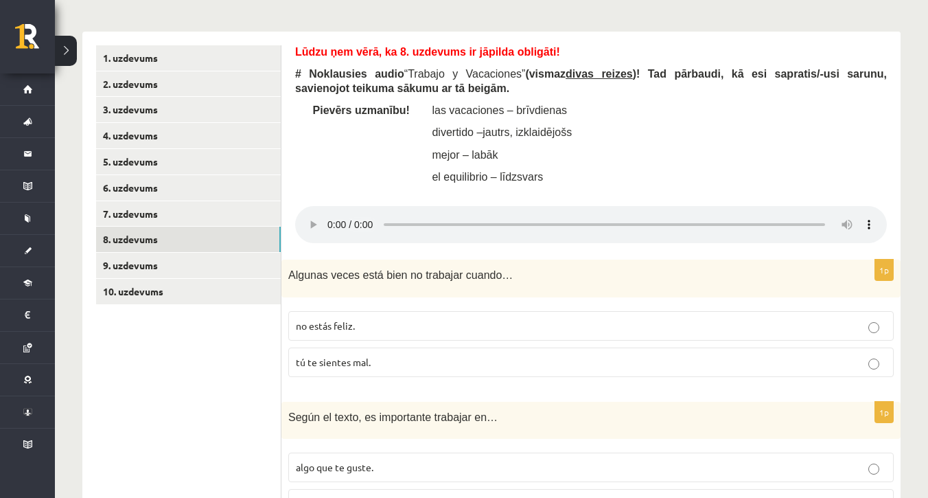
click at [331, 206] on audio at bounding box center [591, 224] width 592 height 37
click at [332, 206] on audio at bounding box center [591, 224] width 592 height 37
drag, startPoint x: 505, startPoint y: 203, endPoint x: 341, endPoint y: 208, distance: 164.1
click at [341, 208] on audio at bounding box center [591, 224] width 592 height 37
click at [174, 255] on link "9. uzdevums" at bounding box center [188, 265] width 185 height 25
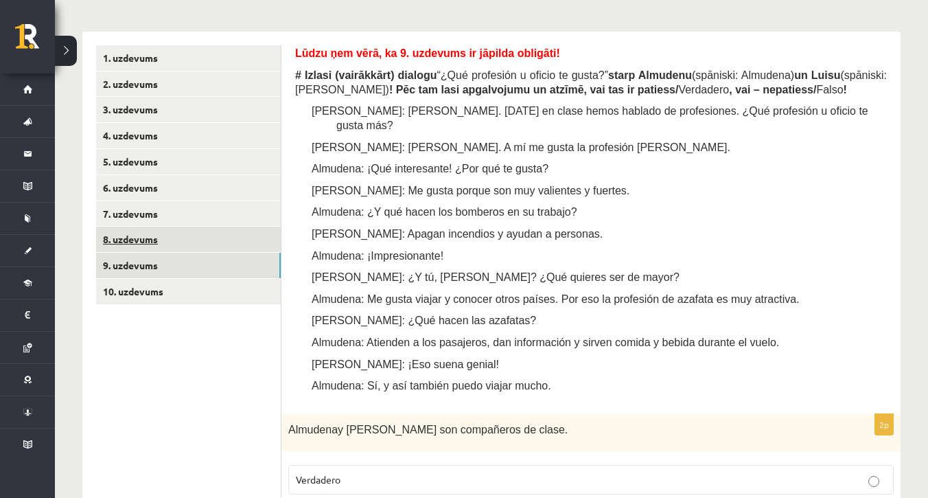
click at [159, 226] on link "8. uzdevums" at bounding box center [188, 238] width 185 height 25
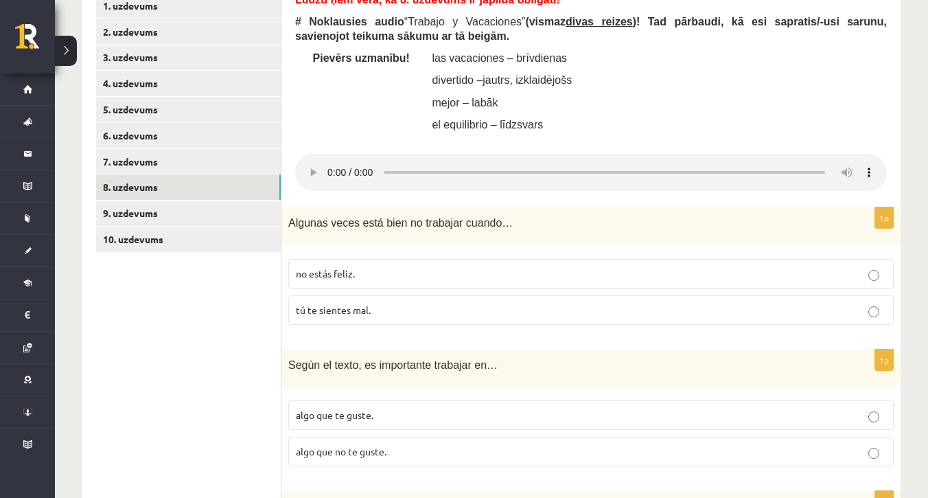
scroll to position [461, 0]
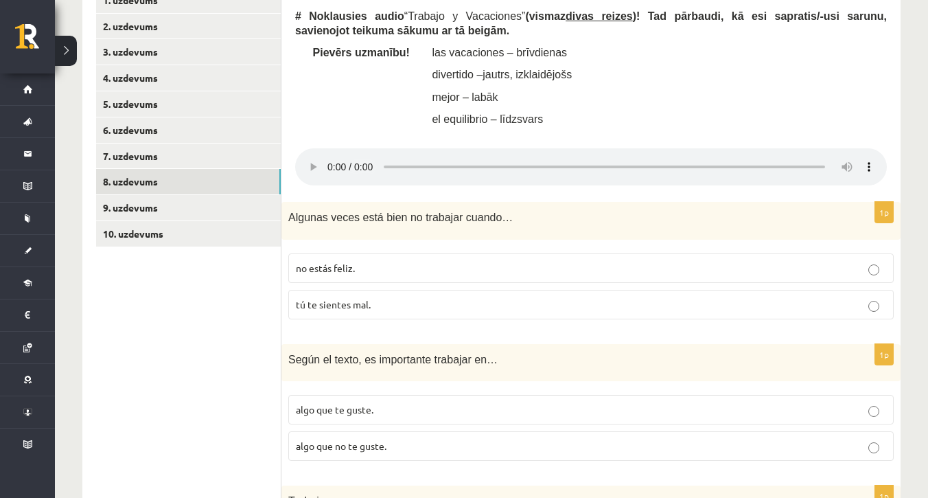
click at [835, 297] on p "tú te sientes mal." at bounding box center [591, 304] width 590 height 14
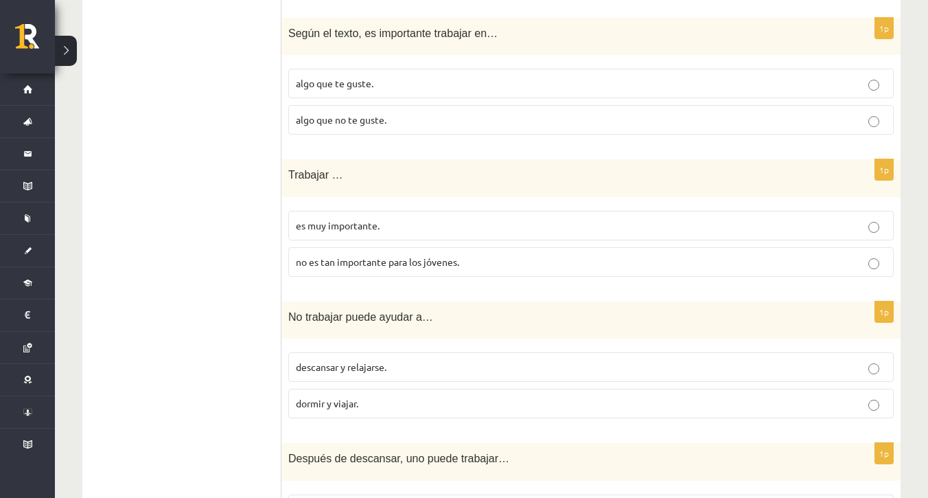
scroll to position [790, 0]
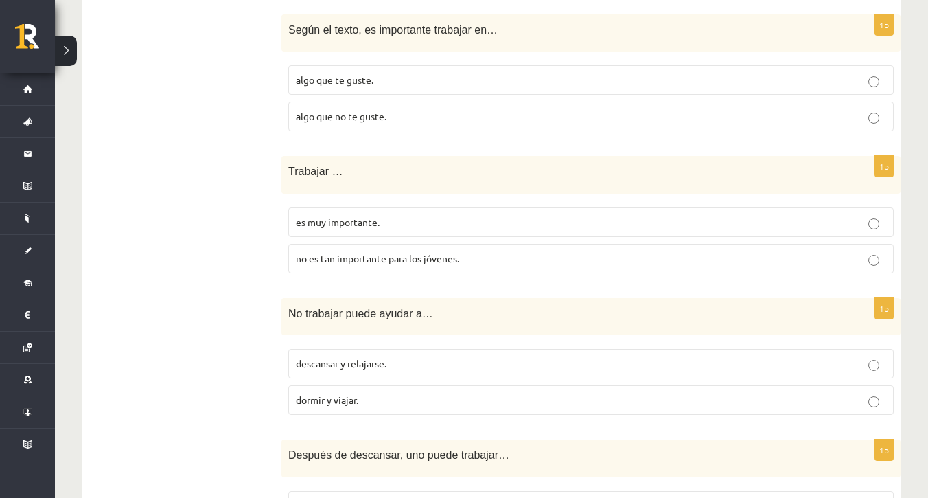
click at [478, 215] on p "es muy importante." at bounding box center [591, 222] width 590 height 14
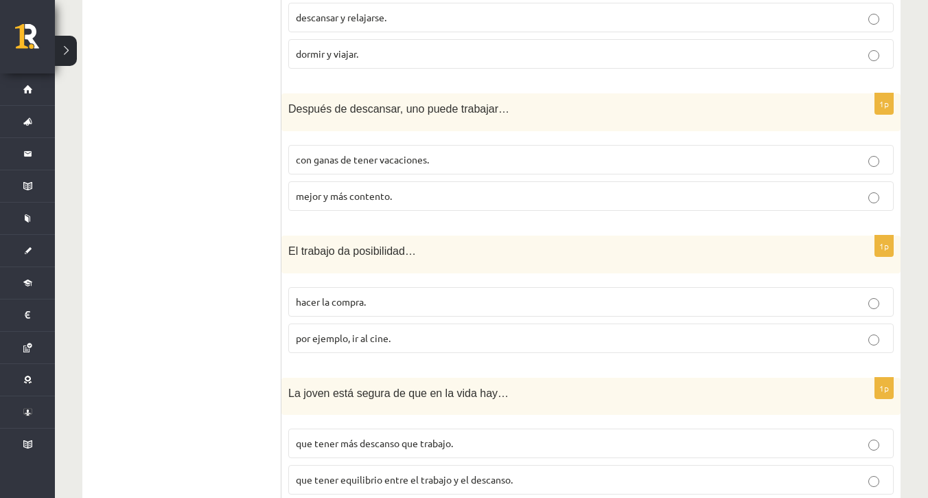
scroll to position [1139, 0]
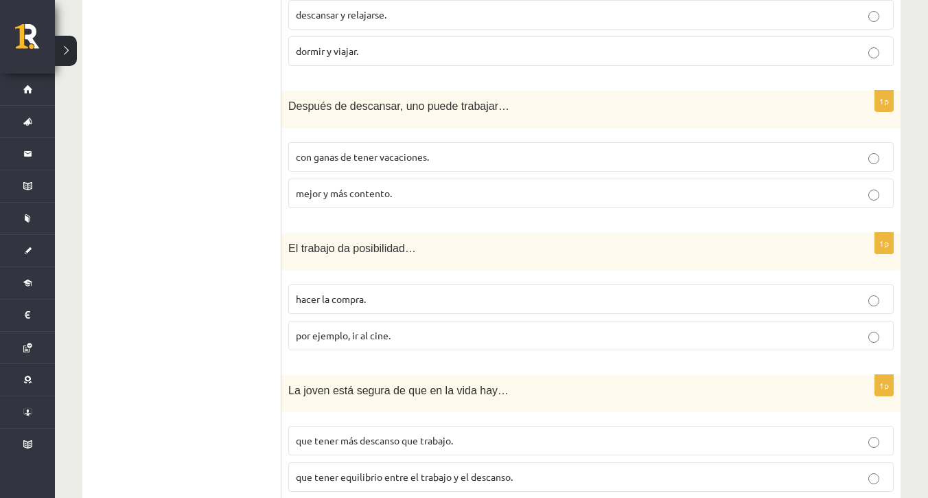
click at [393, 178] on label "mejor y más contento." at bounding box center [590, 193] width 605 height 30
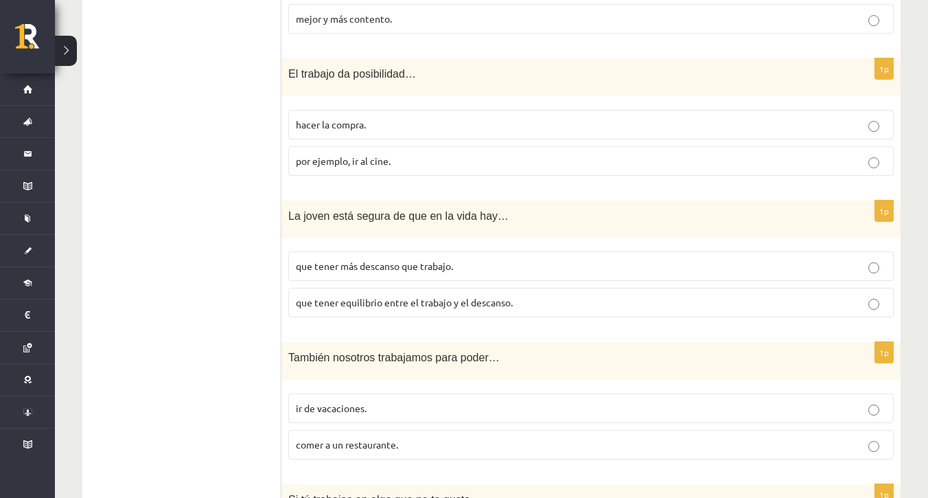
scroll to position [1296, 0]
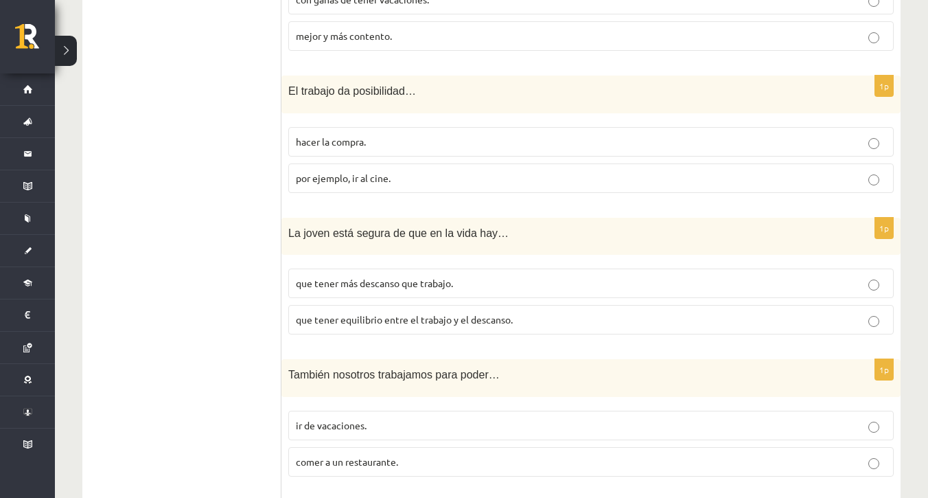
click at [432, 135] on p "hacer la compra." at bounding box center [591, 142] width 590 height 14
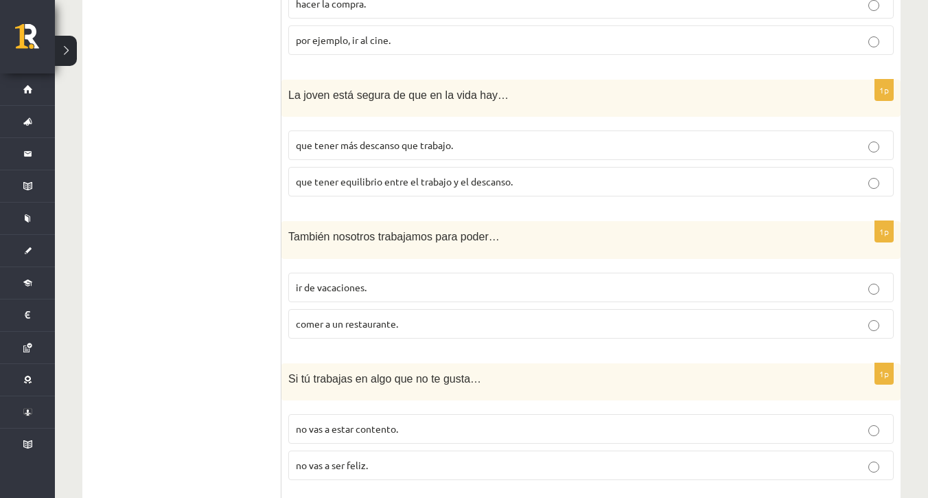
scroll to position [1447, 0]
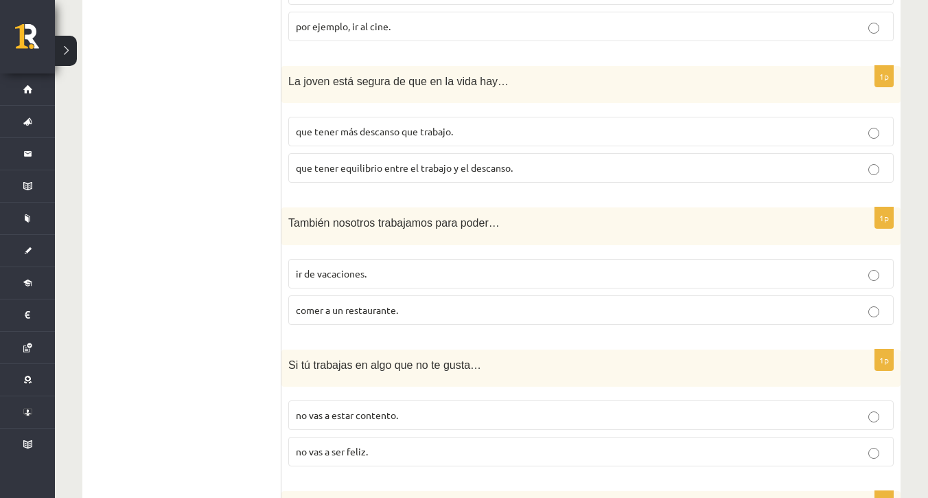
click at [784, 117] on label "que tener más descanso que trabajo." at bounding box center [590, 132] width 605 height 30
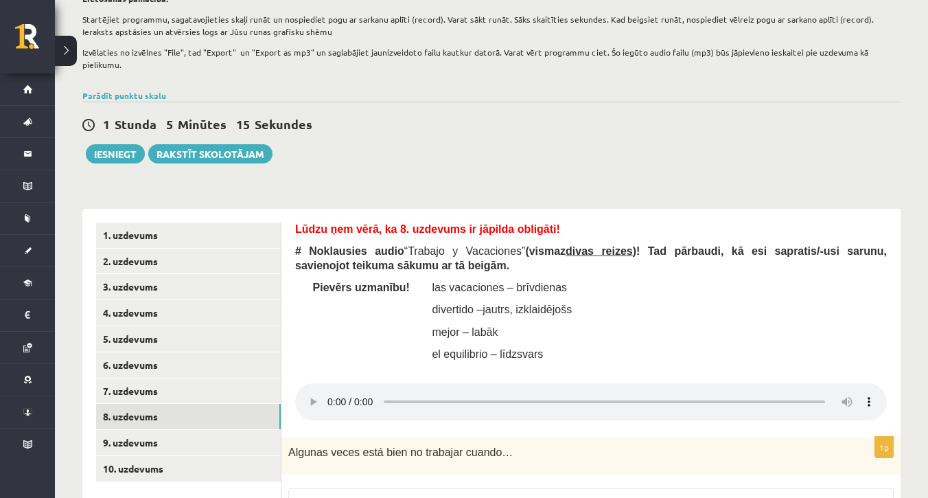
scroll to position [229, 0]
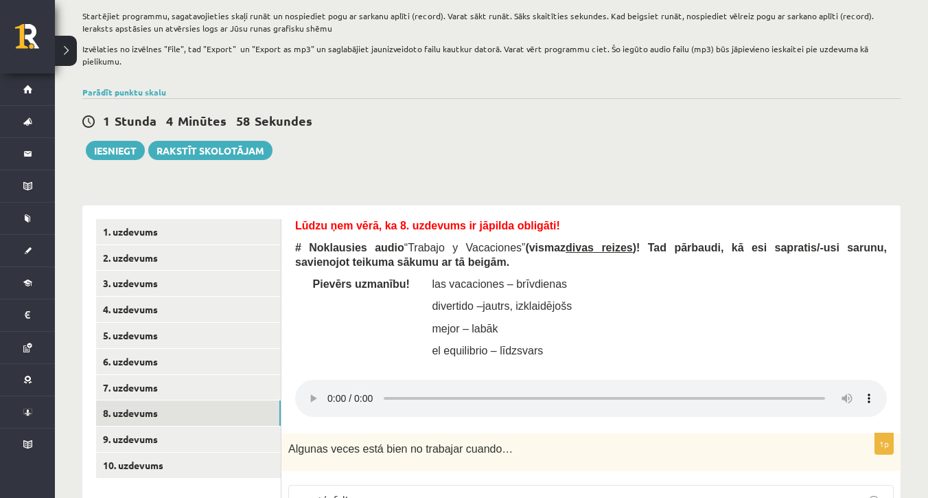
click at [329, 380] on audio at bounding box center [591, 398] width 592 height 37
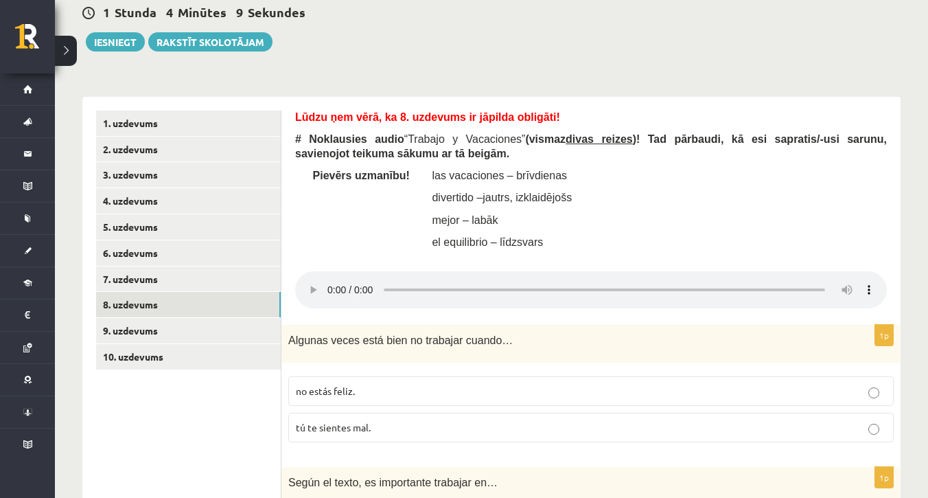
scroll to position [312, 0]
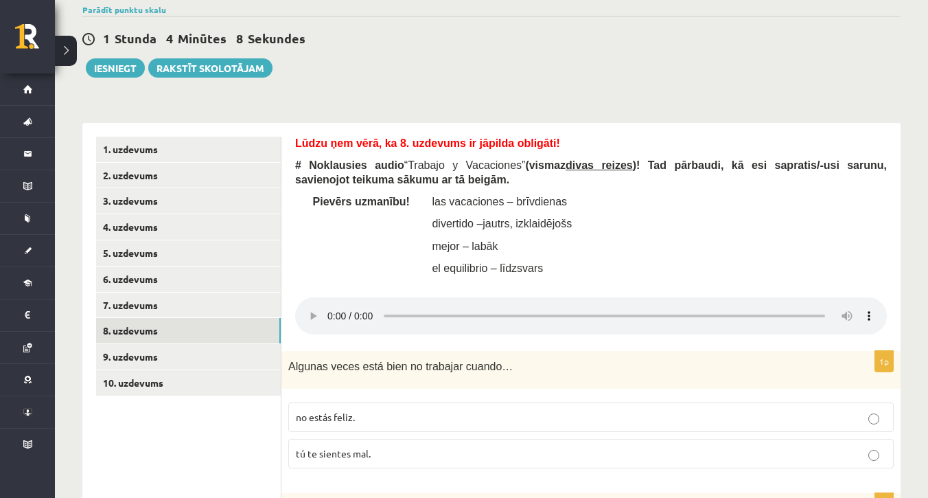
click at [328, 297] on audio at bounding box center [591, 315] width 592 height 37
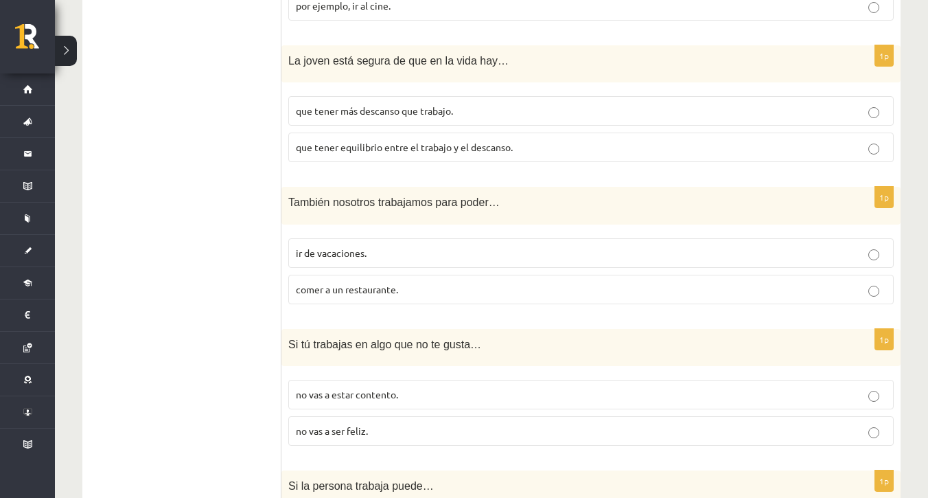
scroll to position [1577, 0]
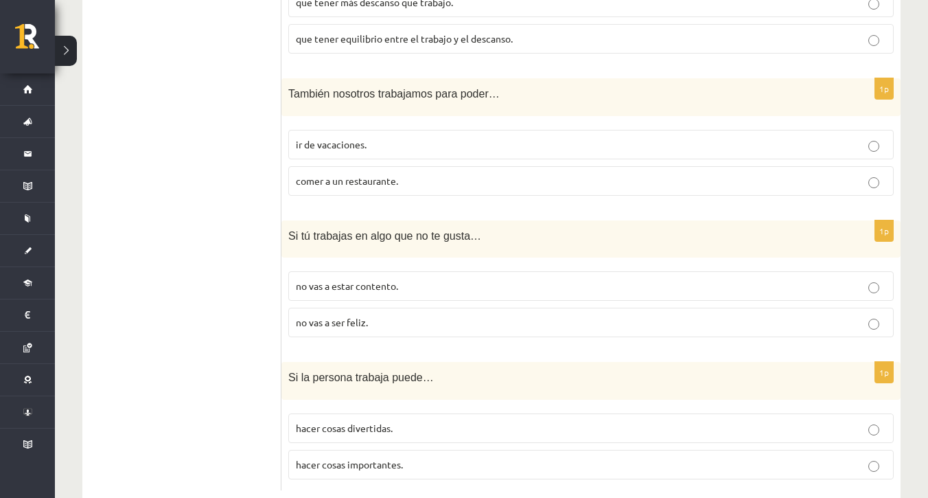
click at [402, 315] on p "no vas a ser feliz." at bounding box center [591, 322] width 590 height 14
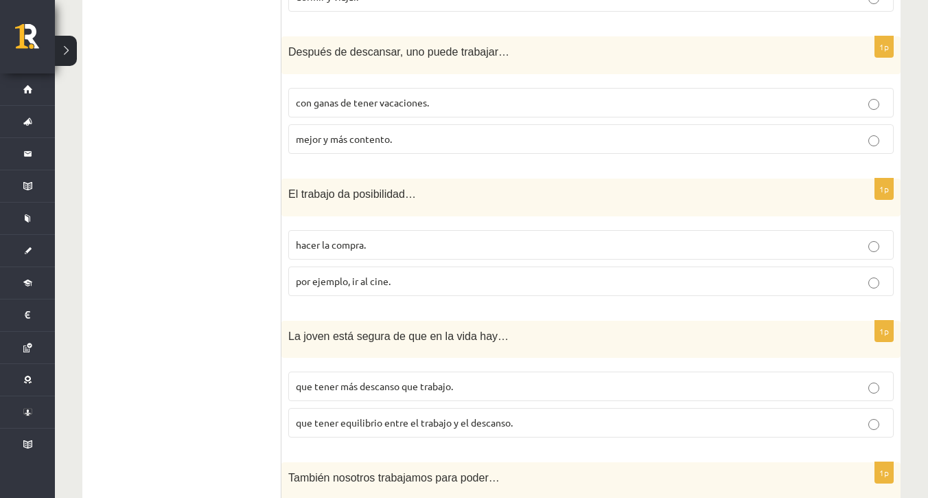
scroll to position [1202, 0]
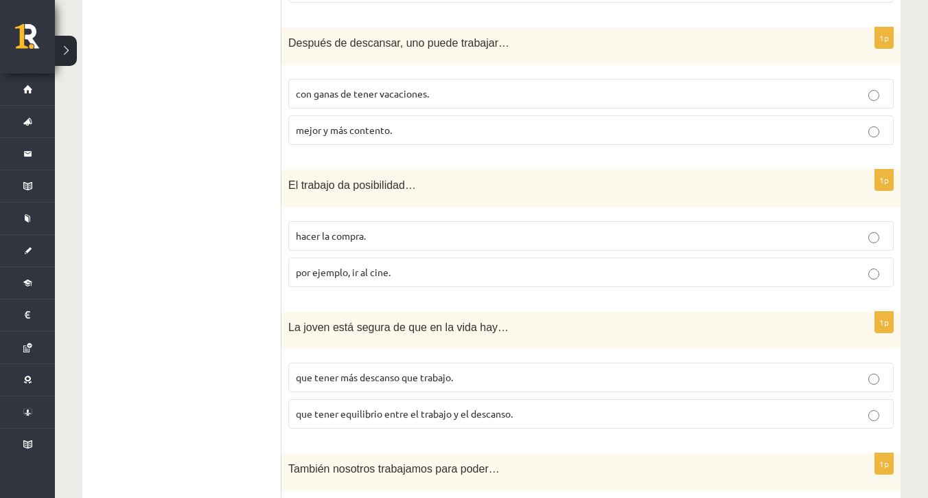
click at [329, 257] on label "por ejemplo, ir al cine." at bounding box center [590, 272] width 605 height 30
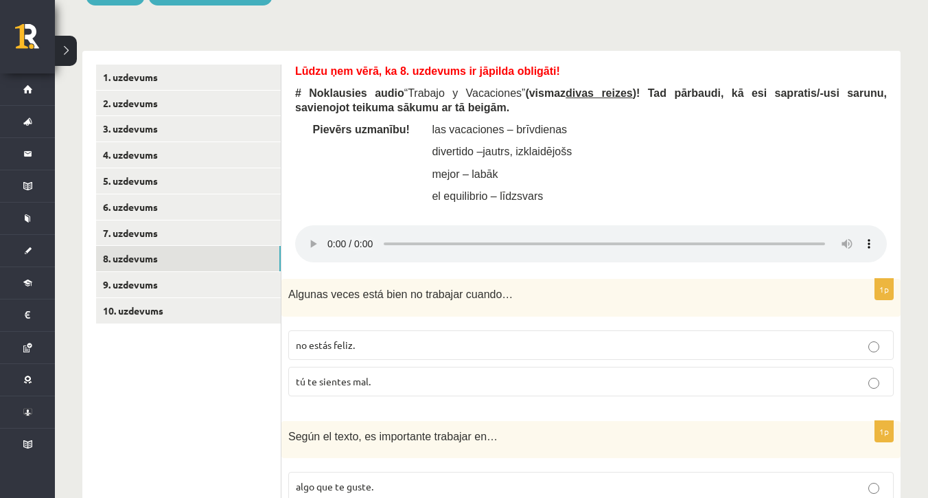
scroll to position [380, 0]
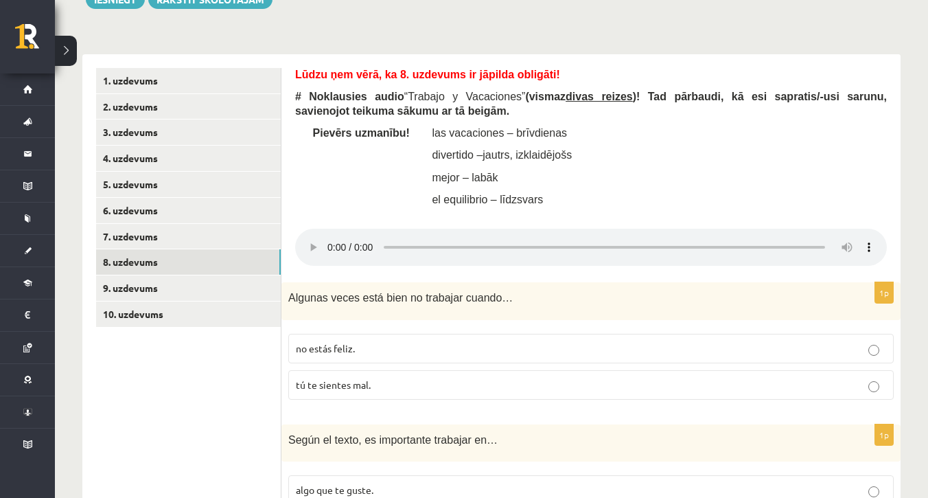
click at [641, 229] on audio at bounding box center [591, 247] width 592 height 37
click at [634, 229] on audio at bounding box center [591, 247] width 592 height 37
click at [627, 229] on audio at bounding box center [591, 247] width 592 height 37
click at [620, 229] on audio at bounding box center [591, 247] width 592 height 37
click at [602, 229] on audio at bounding box center [591, 247] width 592 height 37
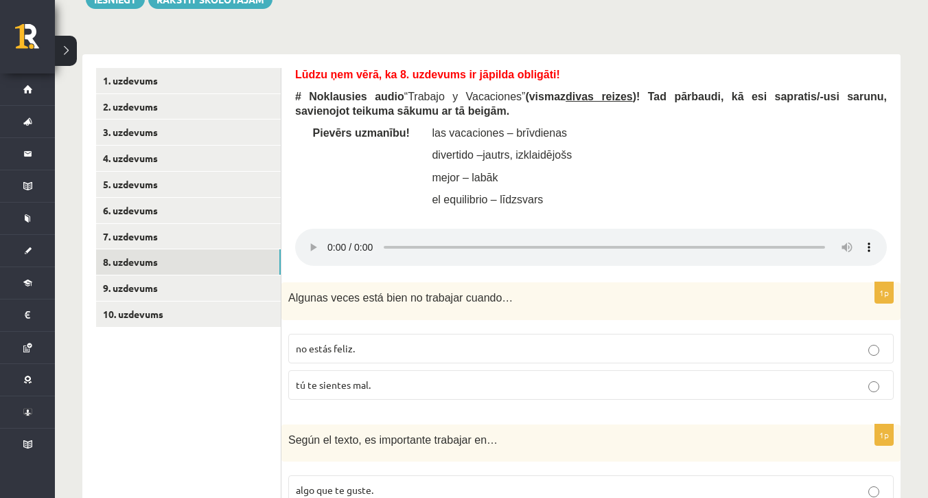
click at [586, 229] on audio at bounding box center [591, 247] width 592 height 37
click at [572, 229] on audio at bounding box center [591, 247] width 592 height 37
click at [385, 229] on audio at bounding box center [591, 247] width 592 height 37
click at [386, 229] on audio at bounding box center [591, 247] width 592 height 37
click at [328, 229] on audio at bounding box center [591, 247] width 592 height 37
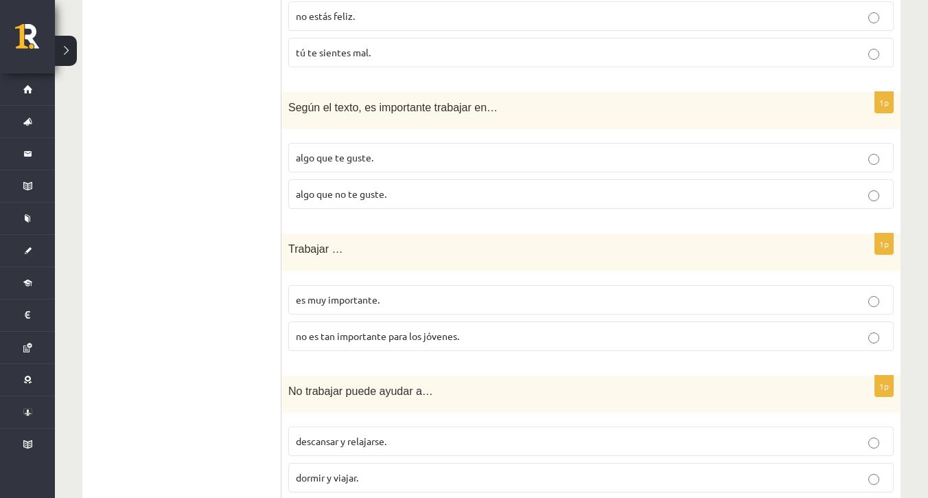
scroll to position [690, 0]
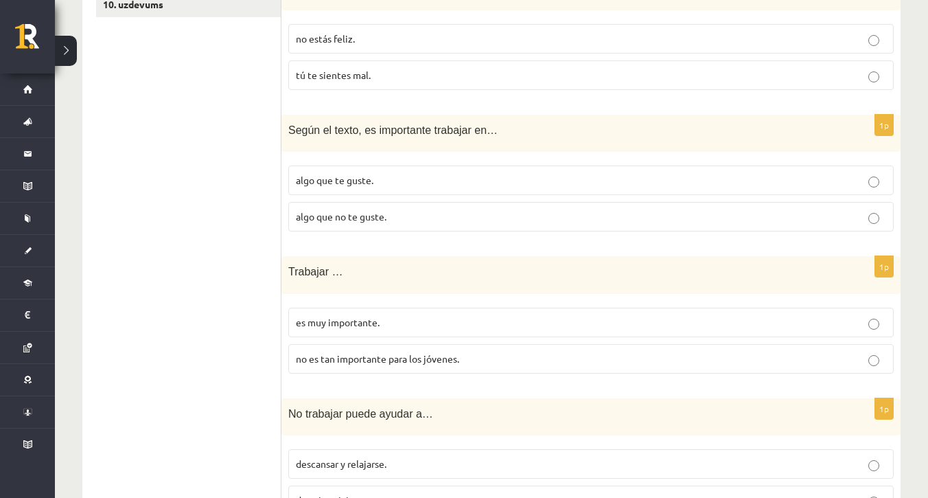
click at [773, 173] on p "algo que te guste." at bounding box center [591, 180] width 590 height 14
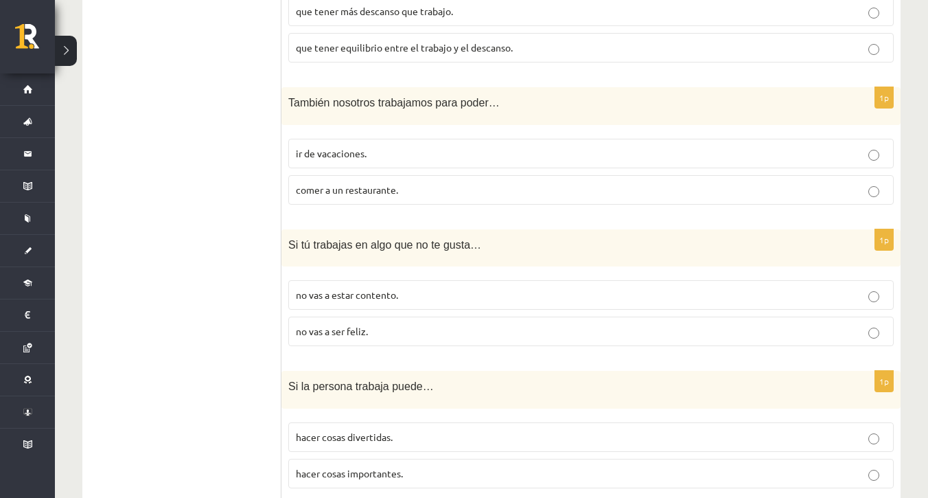
scroll to position [1577, 0]
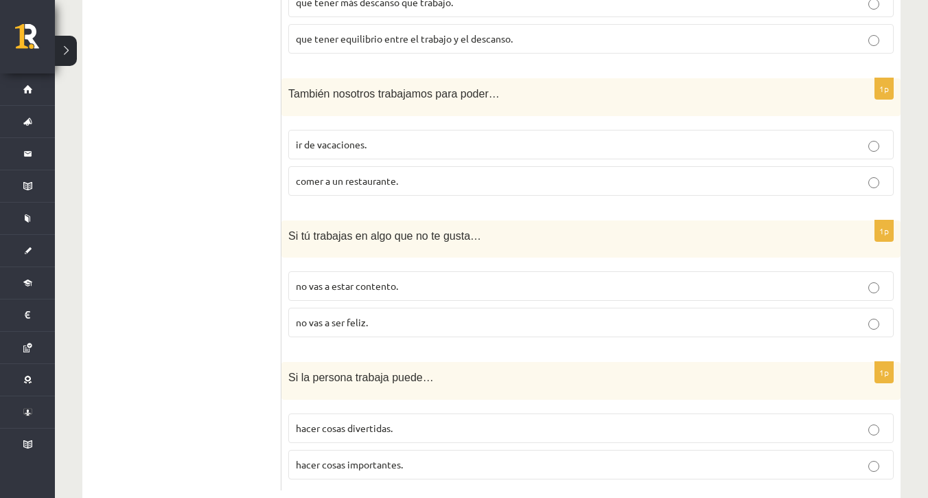
click at [755, 130] on label "ir de vacaciones." at bounding box center [590, 145] width 605 height 30
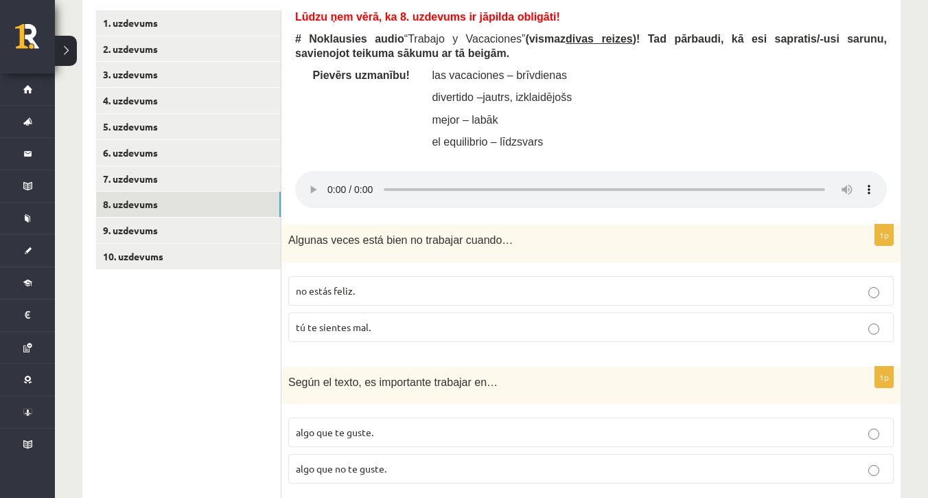
scroll to position [446, 0]
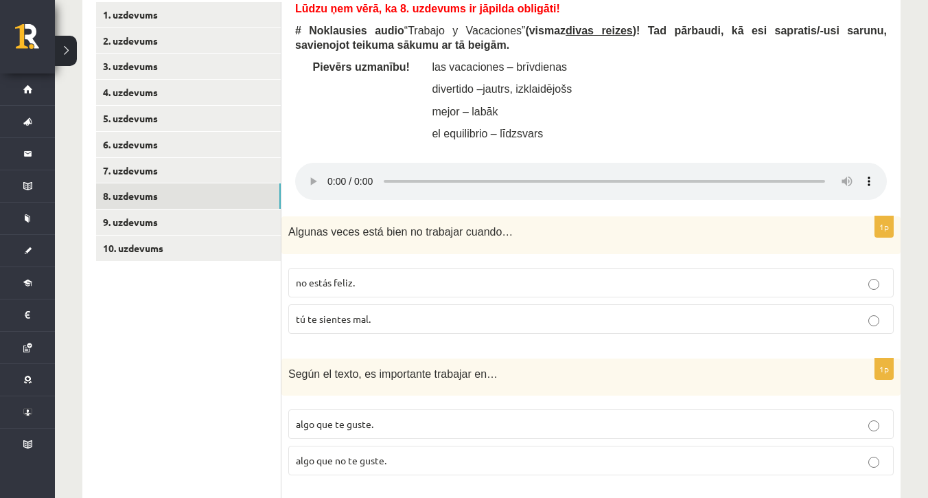
click at [326, 163] on audio at bounding box center [591, 181] width 592 height 37
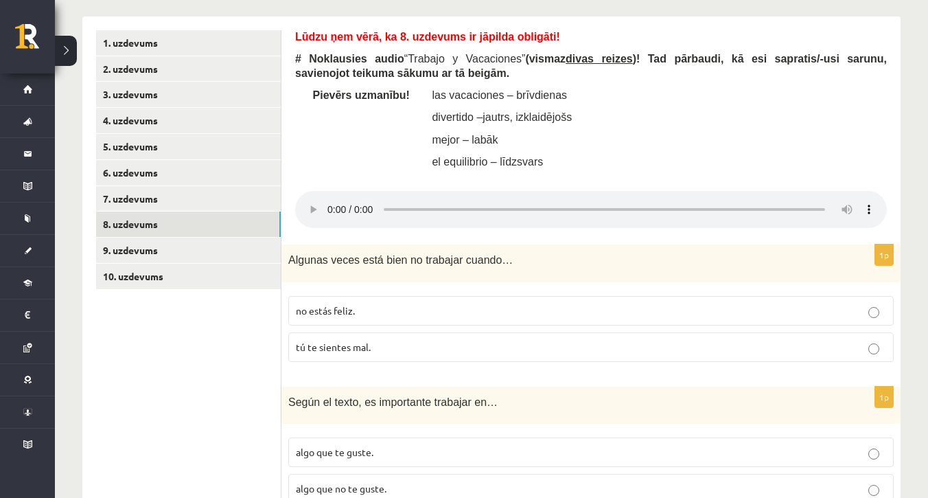
scroll to position [409, 0]
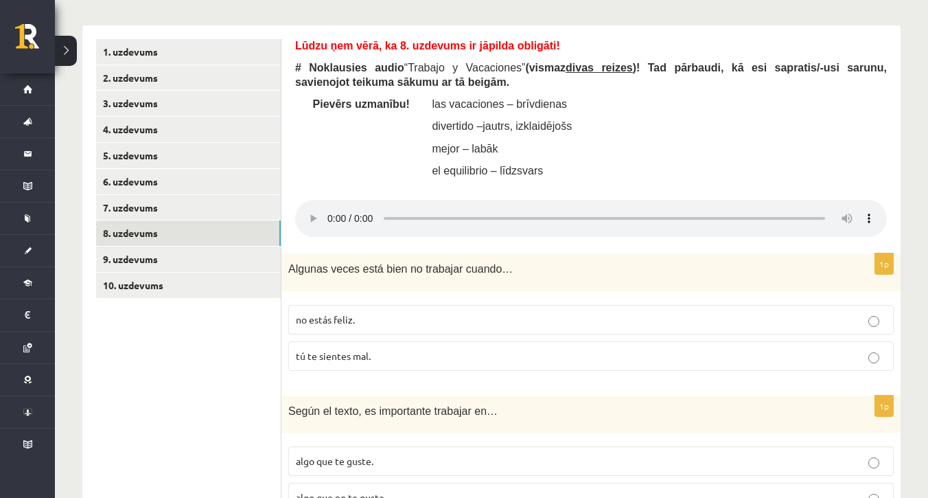
click at [327, 200] on audio at bounding box center [591, 218] width 592 height 37
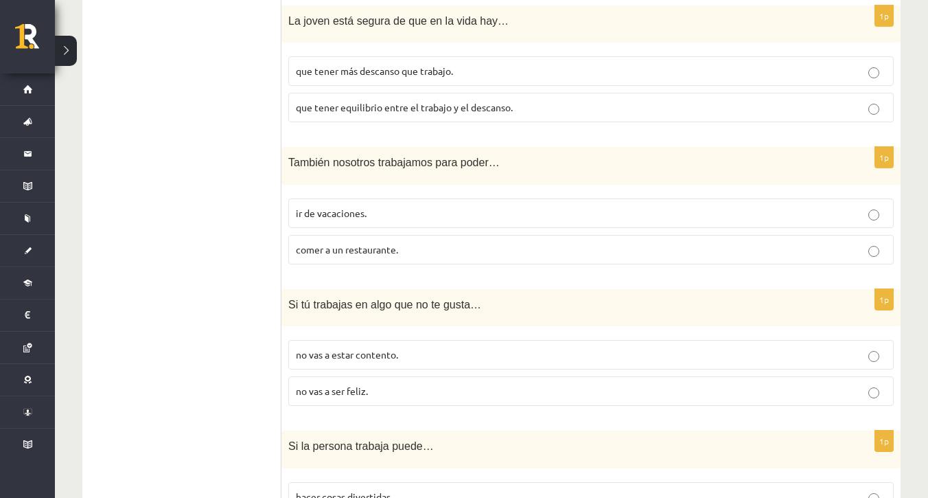
scroll to position [1577, 0]
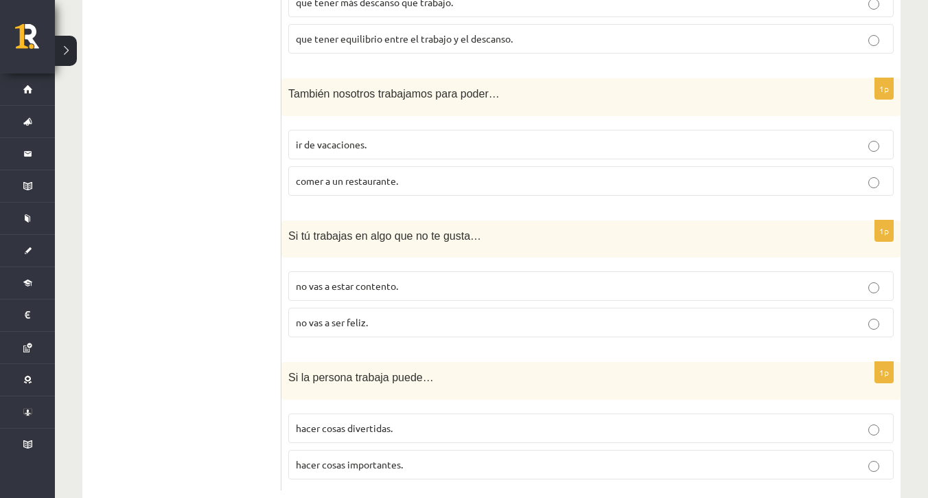
click at [494, 421] on p "hacer cosas divertidas." at bounding box center [591, 428] width 590 height 14
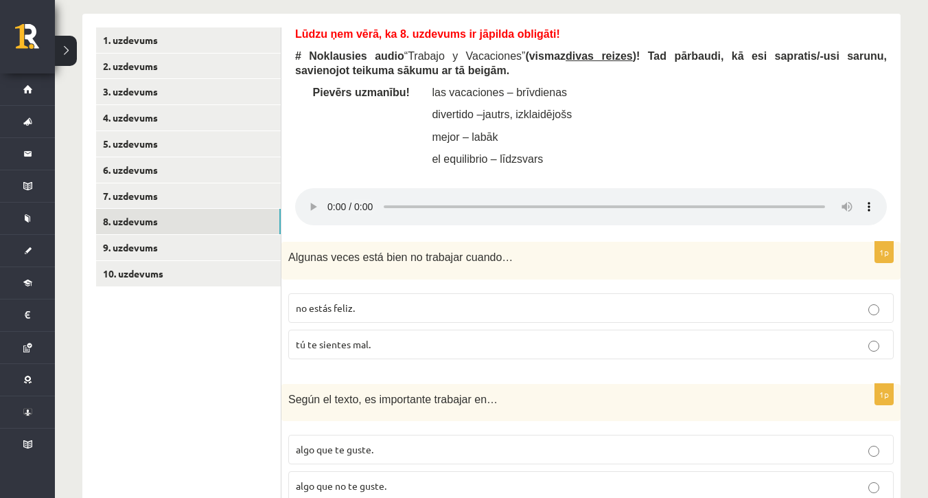
scroll to position [409, 0]
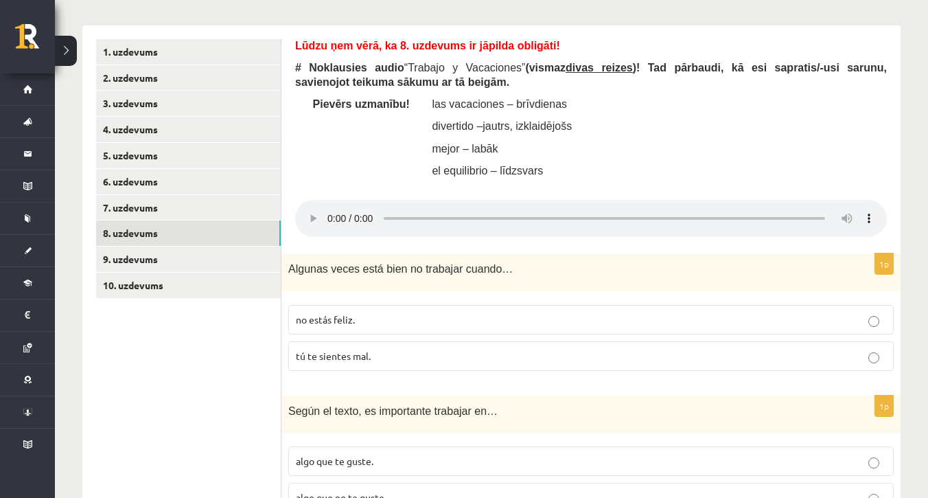
click at [328, 200] on audio at bounding box center [591, 218] width 592 height 37
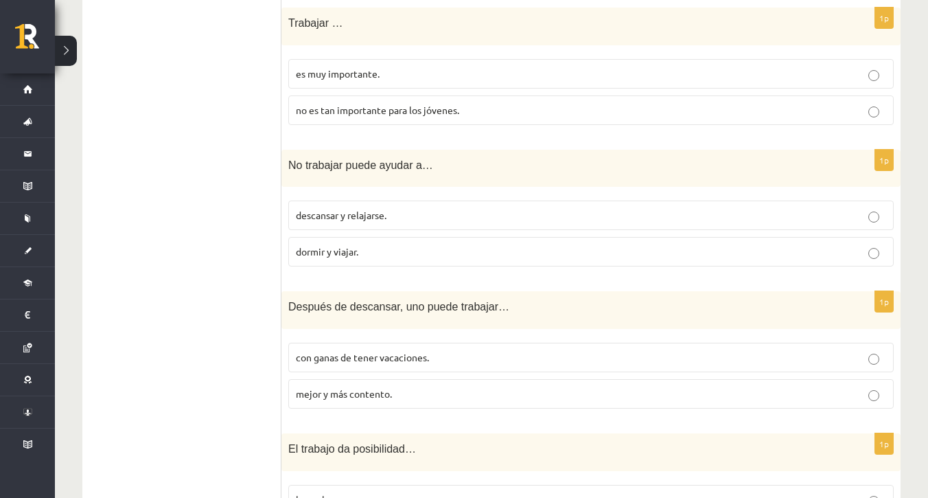
scroll to position [933, 0]
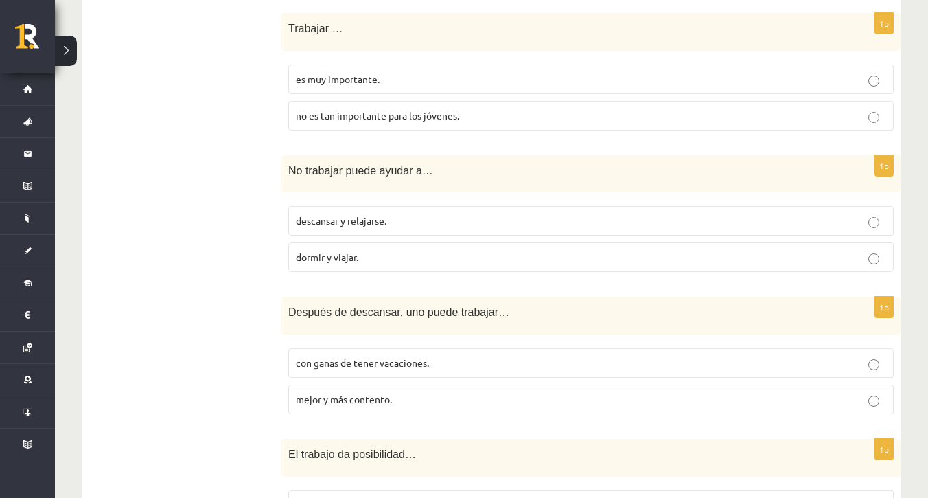
click at [342, 214] on span "descansar y relajarse." at bounding box center [341, 220] width 91 height 12
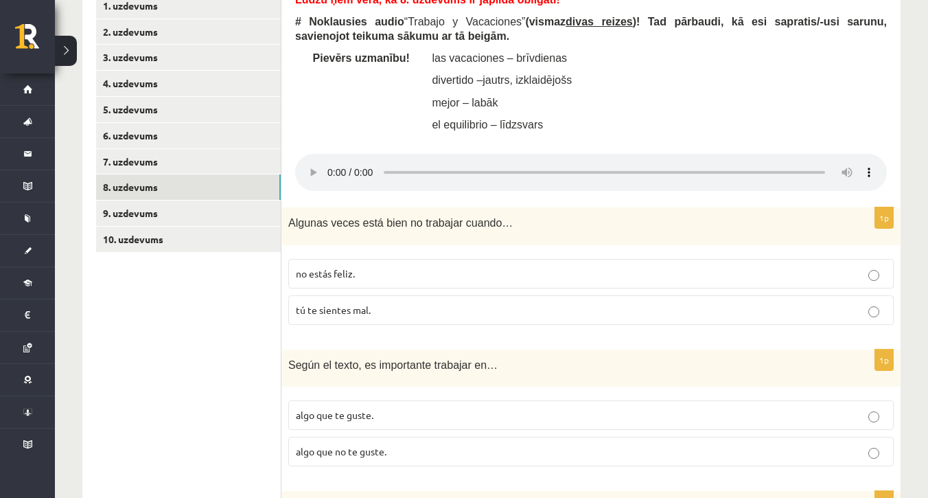
scroll to position [463, 0]
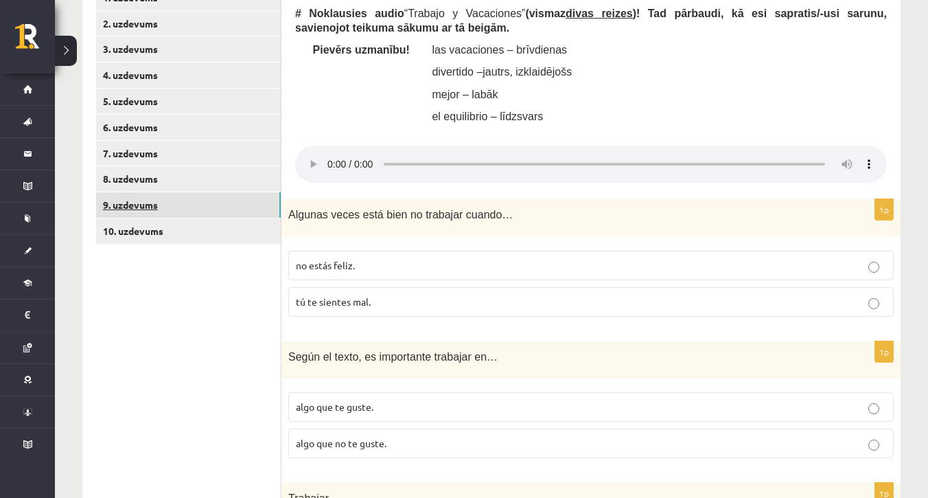
click at [237, 192] on link "9. uzdevums" at bounding box center [188, 204] width 185 height 25
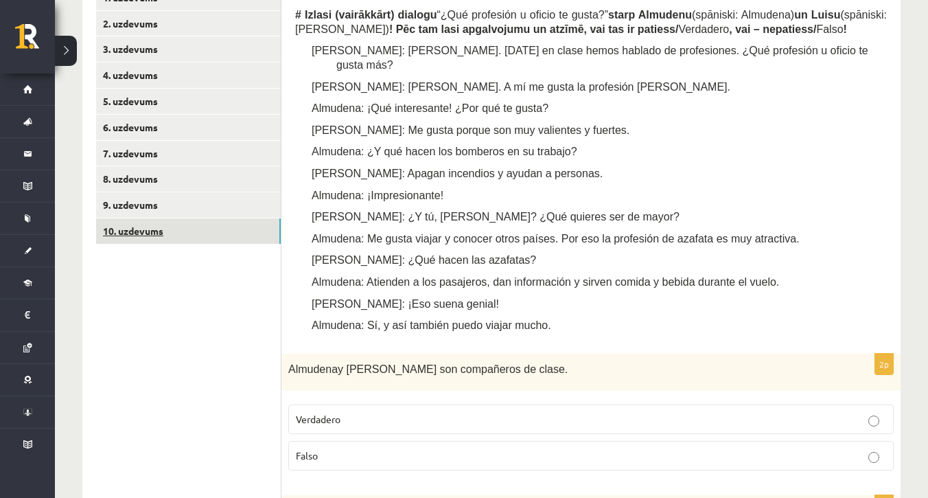
click at [222, 218] on link "10. uzdevums" at bounding box center [188, 230] width 185 height 25
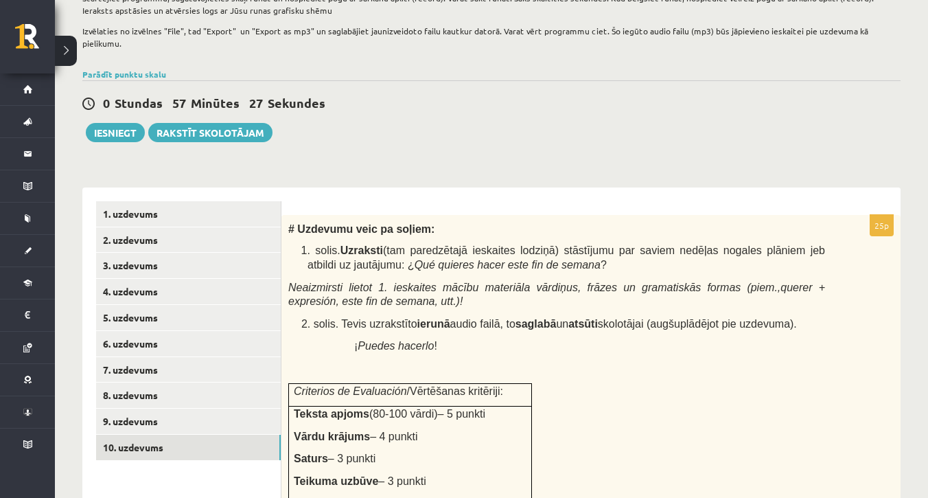
scroll to position [271, 0]
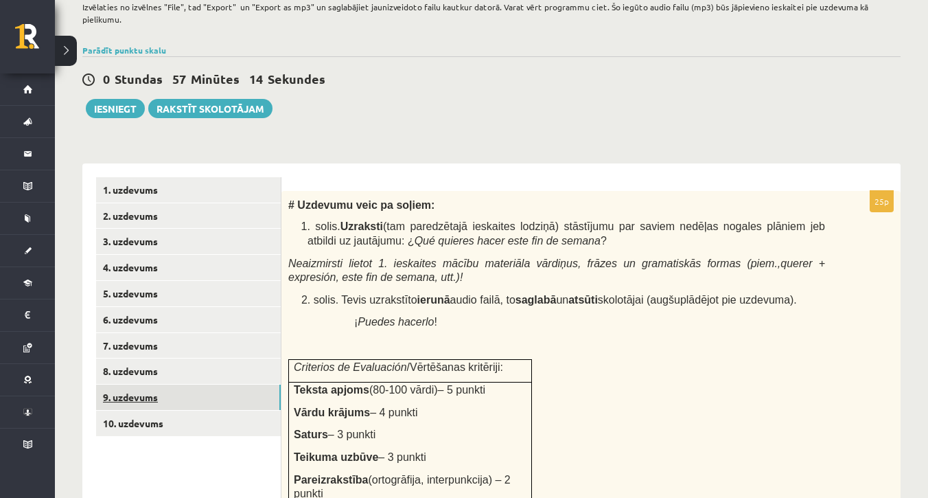
click at [231, 385] on link "9. uzdevums" at bounding box center [188, 396] width 185 height 25
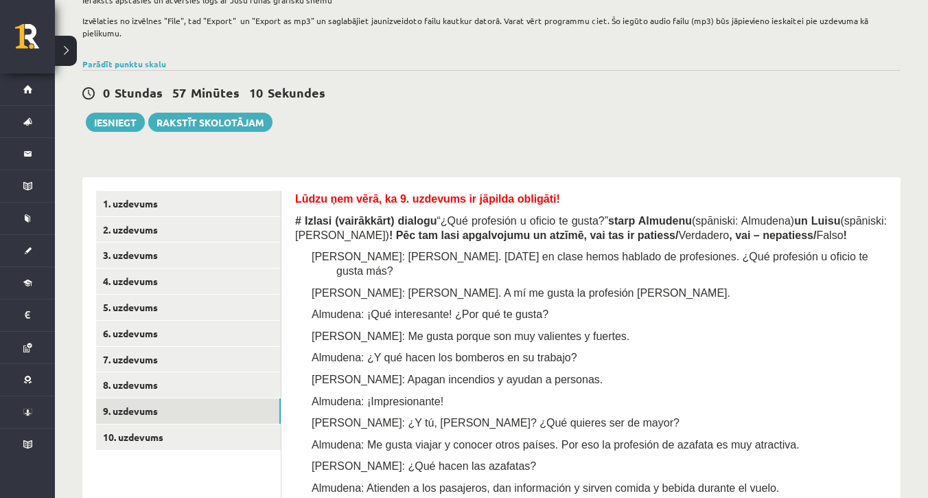
scroll to position [225, 0]
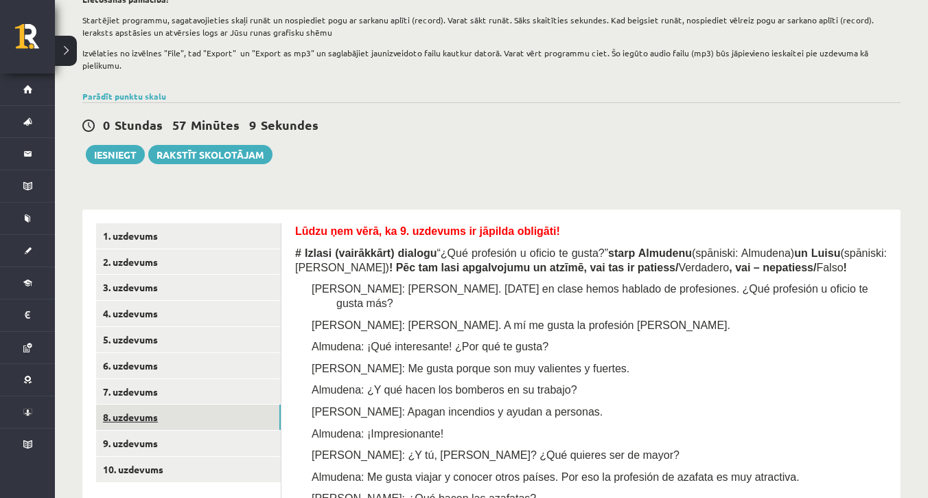
click at [242, 404] on link "8. uzdevums" at bounding box center [188, 416] width 185 height 25
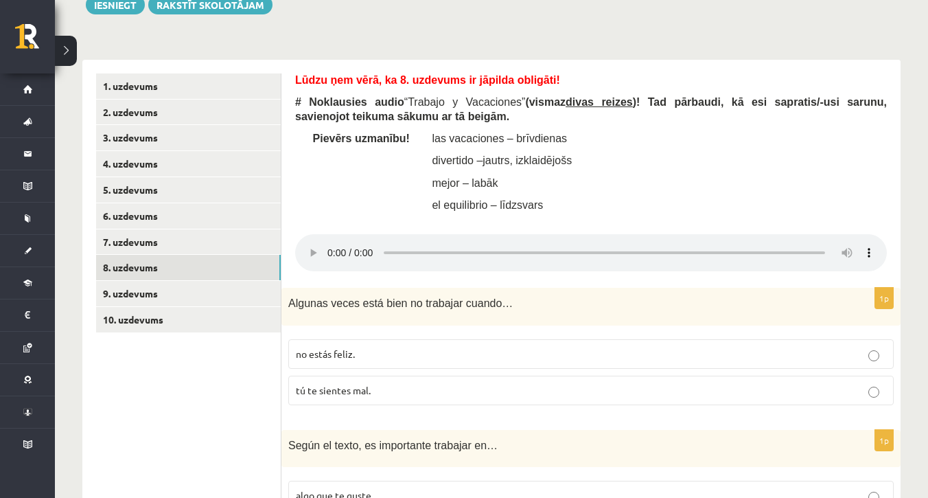
scroll to position [181, 0]
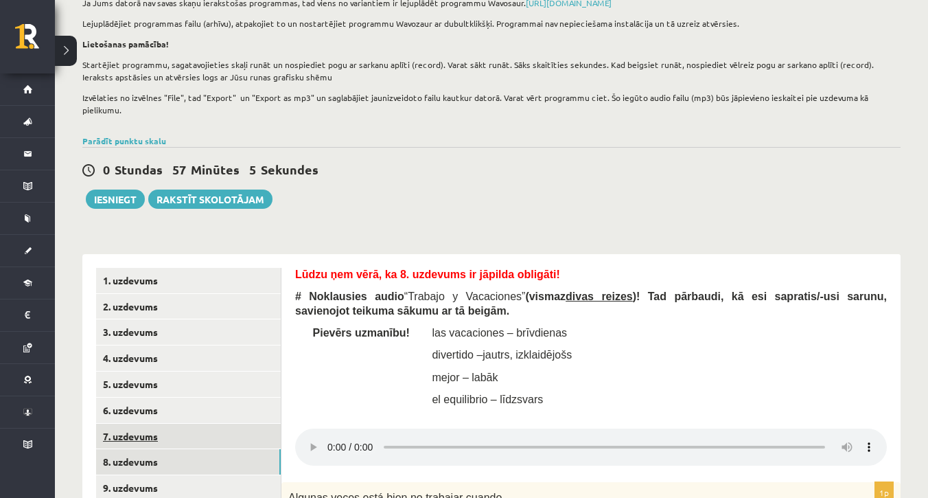
click at [221, 423] on link "7. uzdevums" at bounding box center [188, 435] width 185 height 25
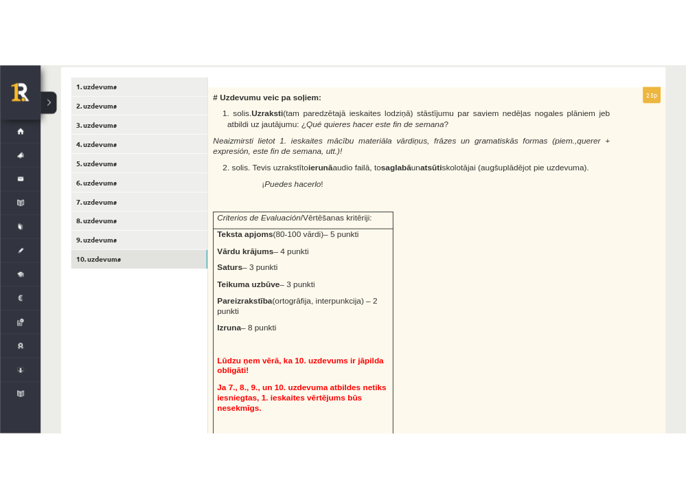
scroll to position [0, 0]
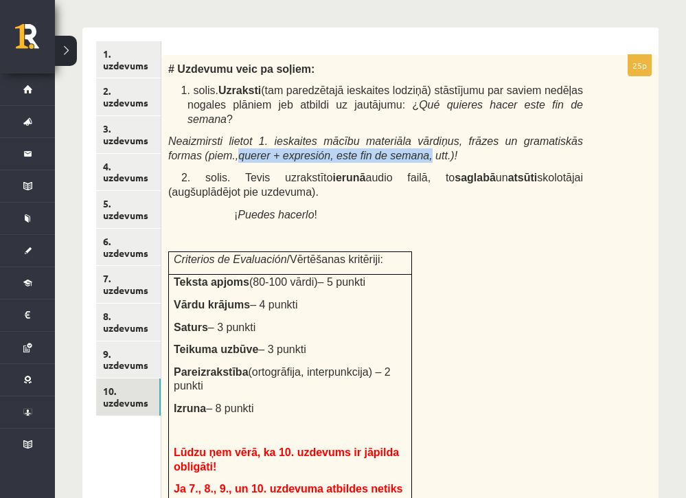
drag, startPoint x: 240, startPoint y: 165, endPoint x: 437, endPoint y: 170, distance: 196.4
click at [437, 161] on span "Neaizmirsti lietot 1. ieskaites mācību materiāla vārdiņus, frāzes un gramatiskā…" at bounding box center [375, 148] width 415 height 25
copy span "querer + expresión, este fin de semana,"
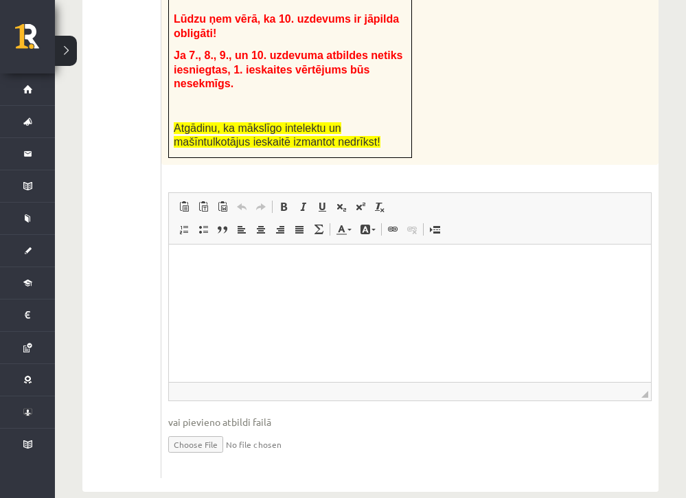
scroll to position [872, 0]
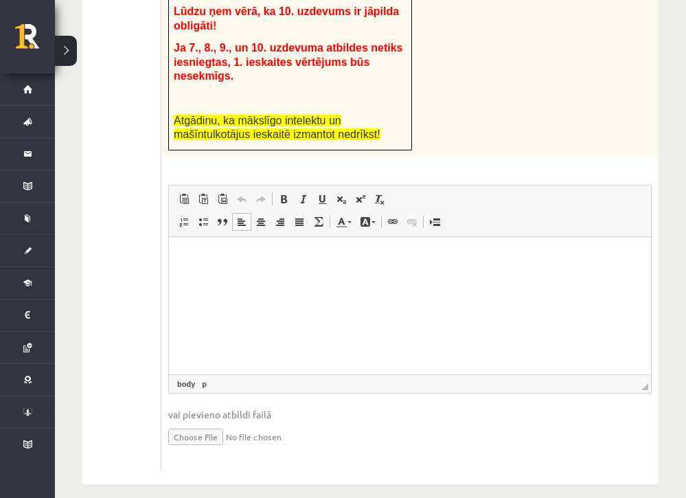
click at [207, 248] on html at bounding box center [410, 257] width 482 height 42
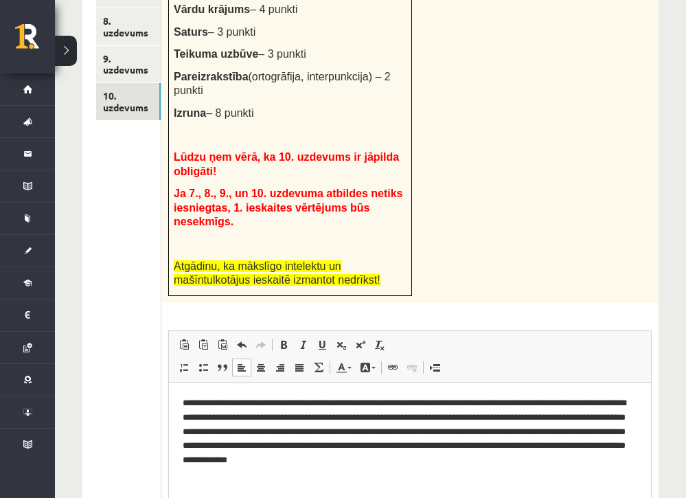
scroll to position [887, 0]
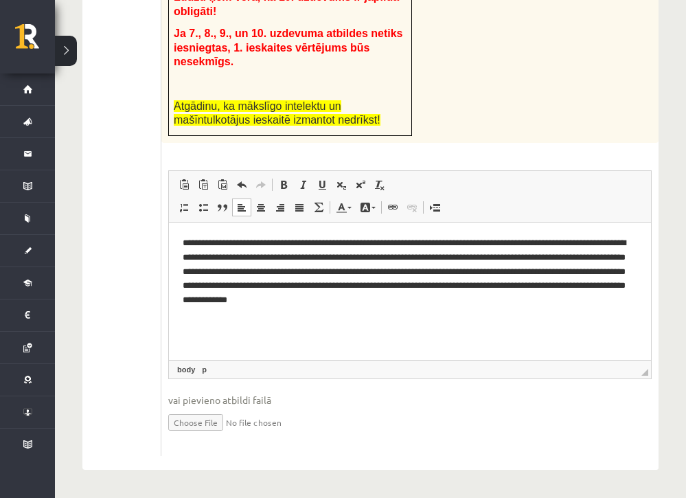
click at [206, 421] on input "file" at bounding box center [409, 421] width 483 height 28
type input "**********"
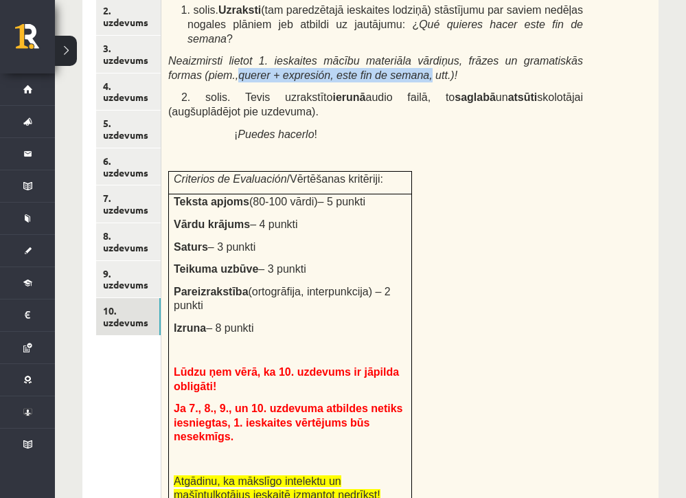
scroll to position [504, 0]
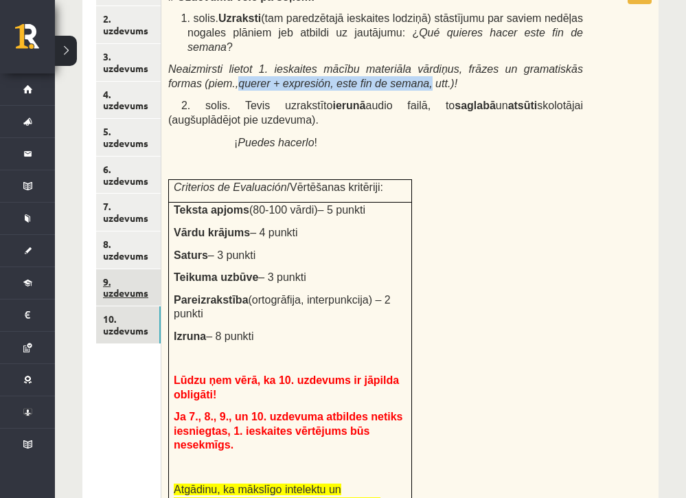
click at [130, 287] on link "9. uzdevums" at bounding box center [128, 287] width 65 height 37
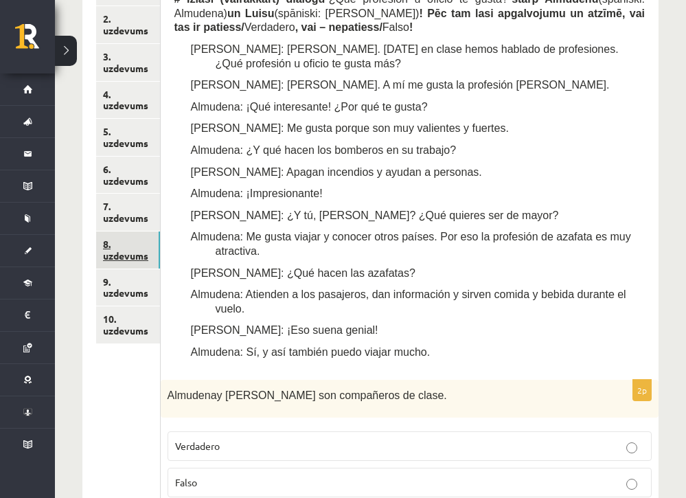
click at [121, 255] on link "8. uzdevums" at bounding box center [128, 249] width 64 height 37
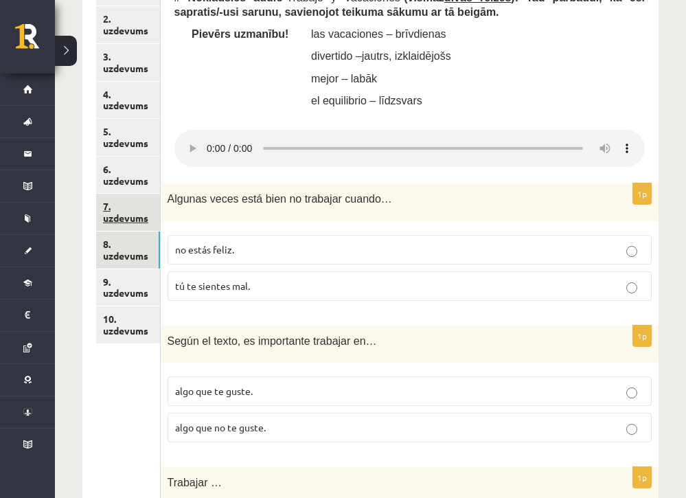
click at [122, 224] on link "7. uzdevums" at bounding box center [128, 212] width 64 height 37
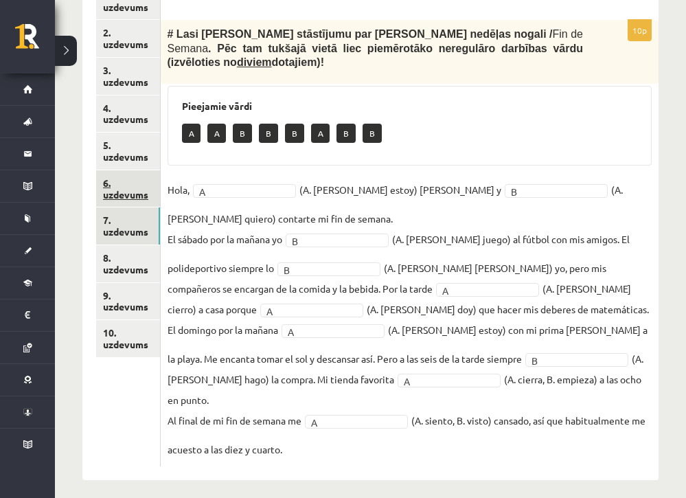
click at [121, 196] on link "6. uzdevums" at bounding box center [128, 188] width 64 height 37
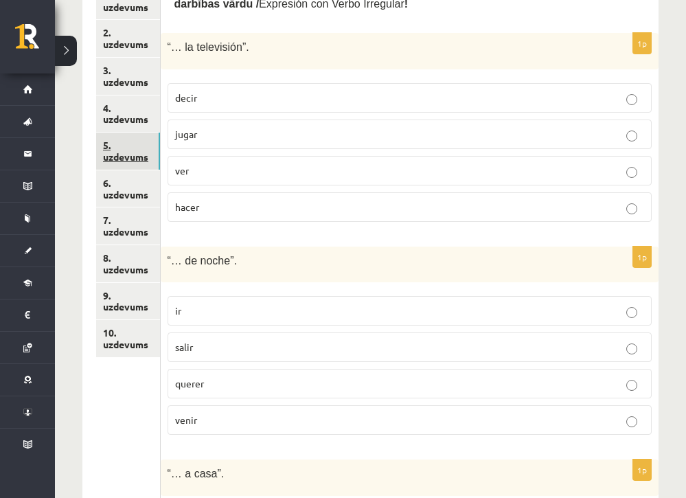
click at [121, 161] on link "5. uzdevums" at bounding box center [128, 150] width 64 height 37
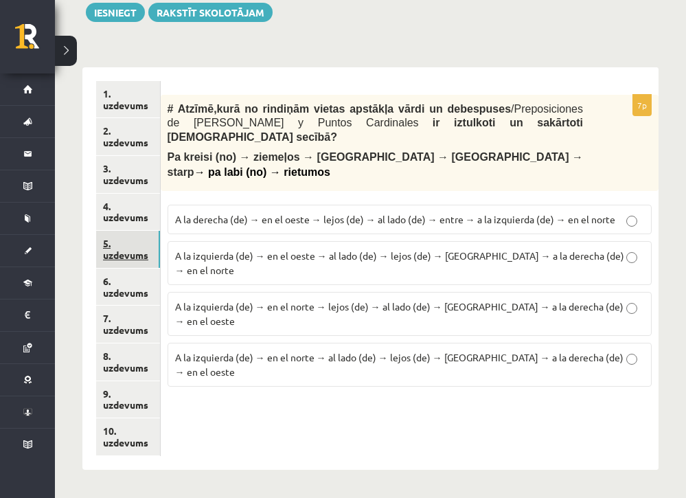
scroll to position [393, 0]
click at [128, 226] on link "4. uzdevums" at bounding box center [128, 212] width 64 height 37
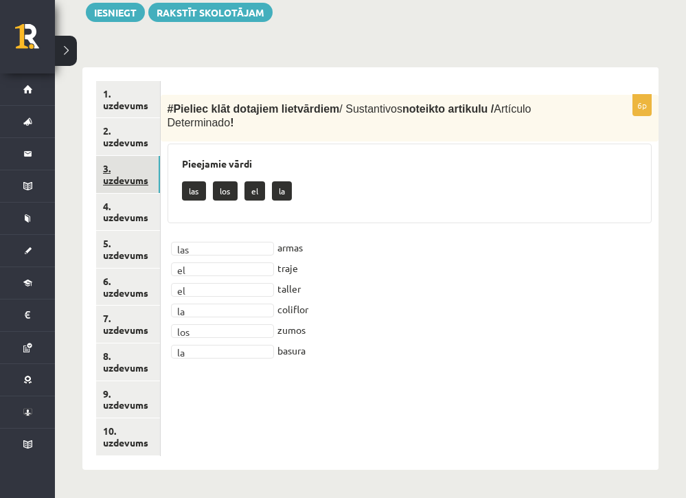
click at [121, 190] on link "3. uzdevums" at bounding box center [128, 174] width 64 height 37
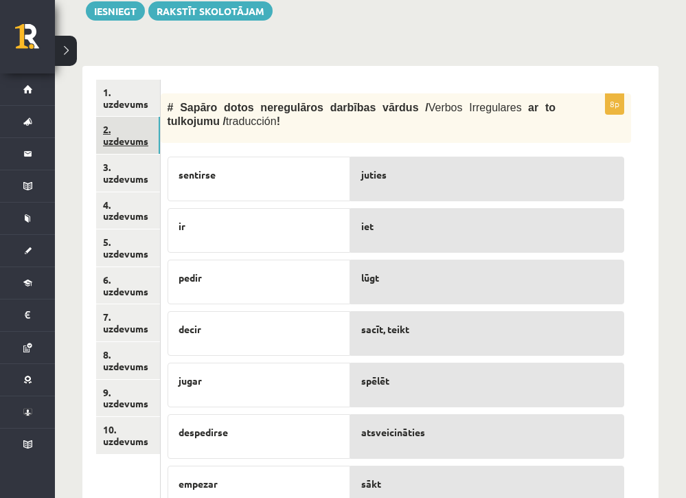
click at [115, 153] on link "2. uzdevums" at bounding box center [128, 135] width 64 height 37
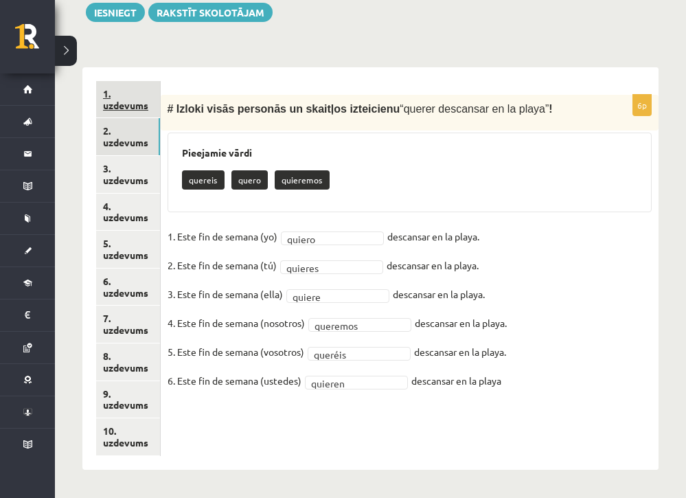
click at [116, 113] on link "1. uzdevums" at bounding box center [128, 99] width 64 height 37
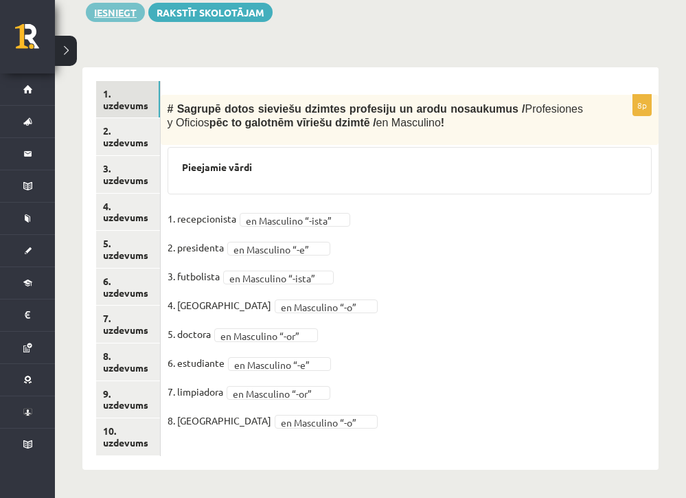
click at [121, 22] on button "Iesniegt" at bounding box center [115, 12] width 59 height 19
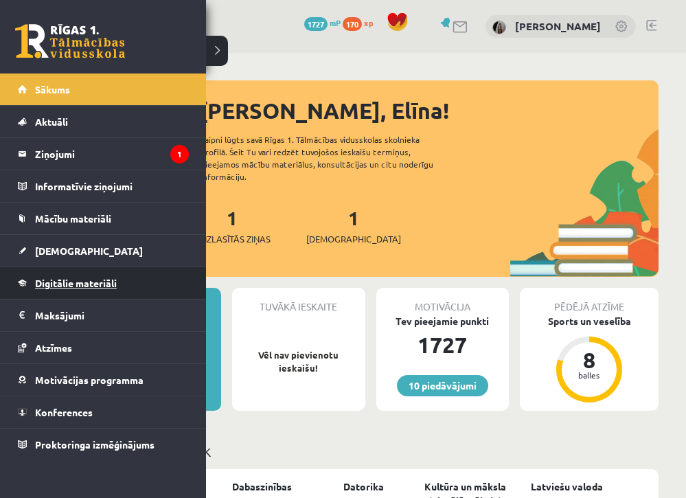
click at [43, 287] on span "Digitālie materiāli" at bounding box center [76, 283] width 82 height 12
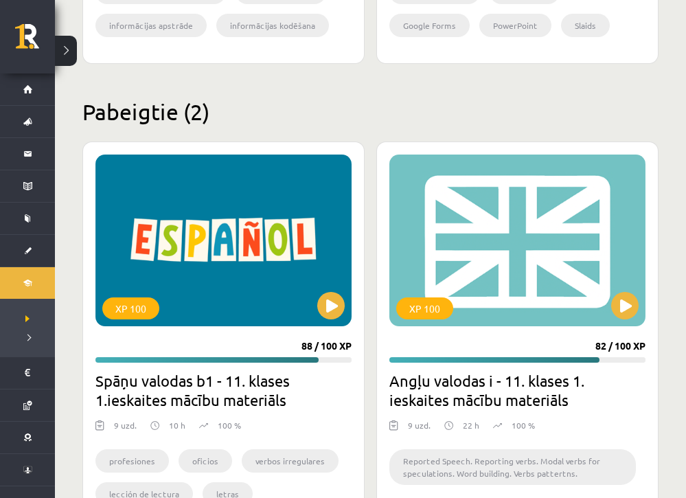
scroll to position [2055, 0]
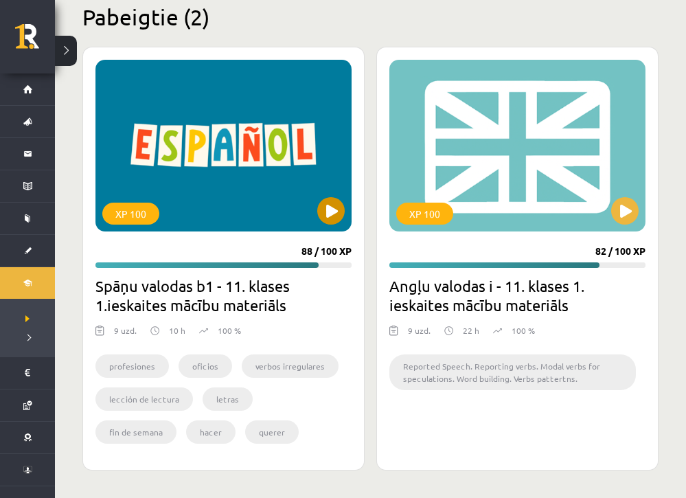
click at [329, 203] on button at bounding box center [330, 210] width 27 height 27
click at [261, 198] on div "XP 100" at bounding box center [223, 146] width 256 height 172
click at [219, 163] on div "XP 100" at bounding box center [223, 146] width 256 height 172
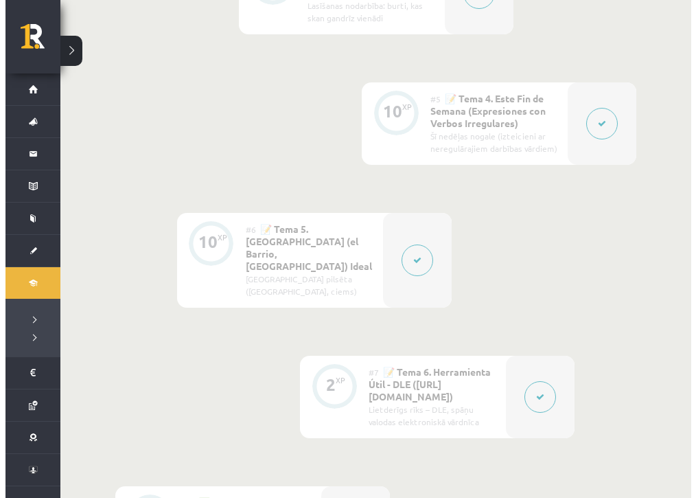
scroll to position [782, 0]
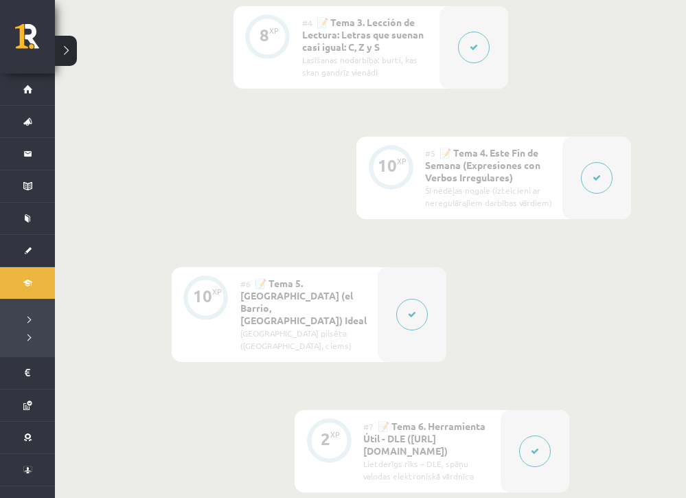
click at [576, 165] on div at bounding box center [596, 178] width 69 height 82
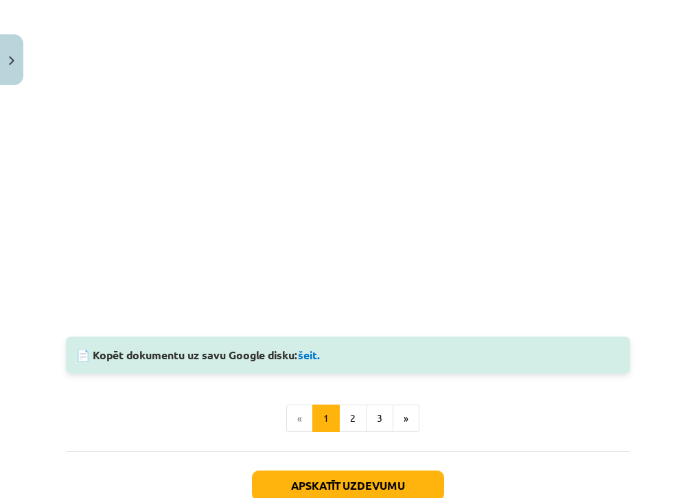
scroll to position [951, 0]
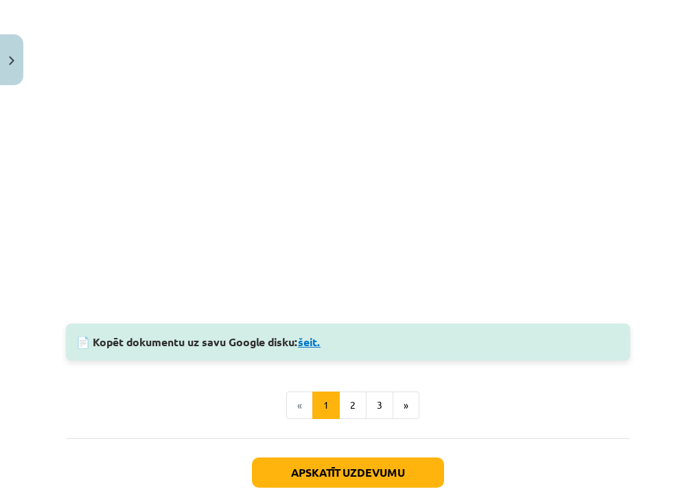
click at [312, 349] on link "šeit." at bounding box center [309, 341] width 23 height 14
click at [358, 415] on button "2" at bounding box center [352, 404] width 27 height 27
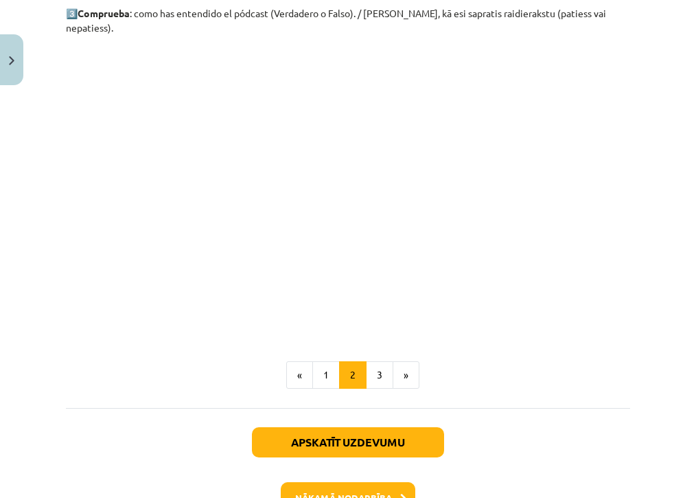
scroll to position [268, 0]
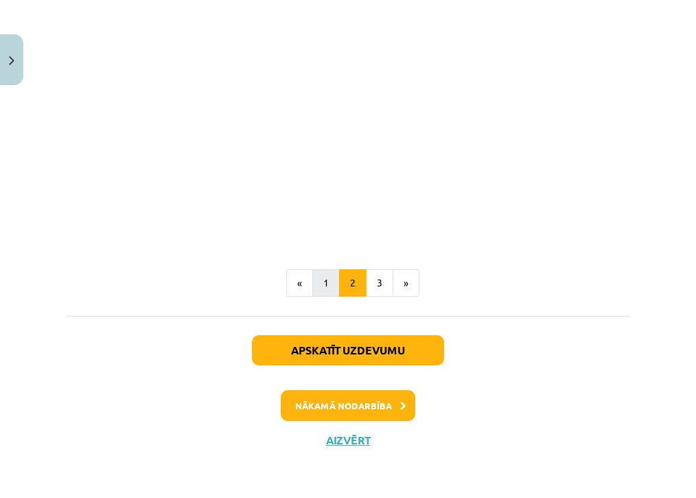
click at [320, 290] on button "1" at bounding box center [325, 282] width 27 height 27
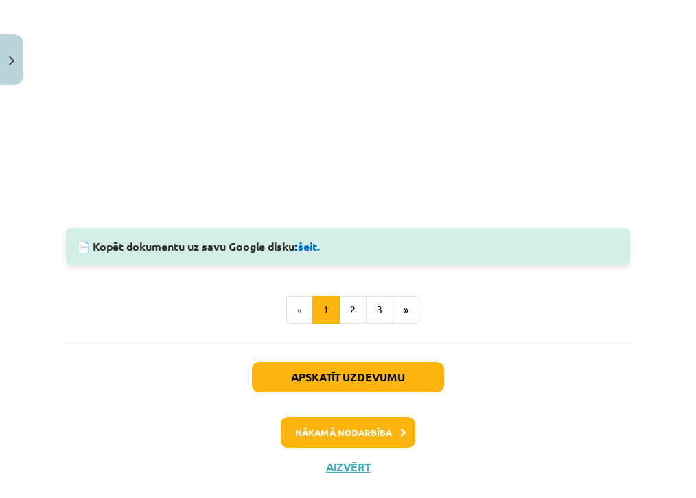
scroll to position [581, 0]
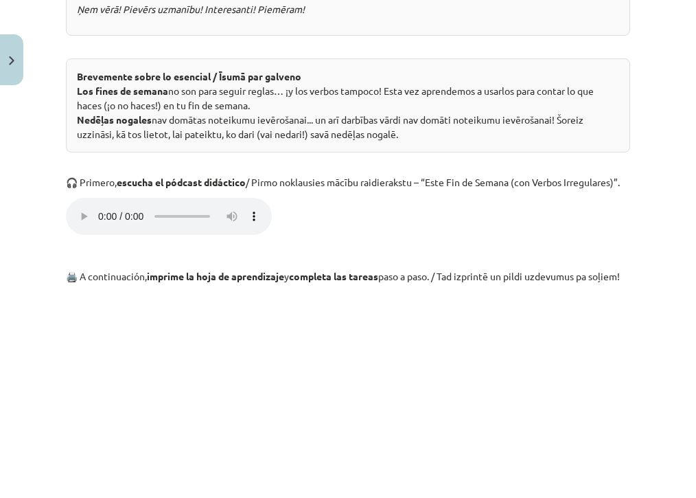
click at [667, 283] on div "Mācību tēma: Spāņu valodas b1 - 11. klases 1.ieskaites mācību materiāls #5 📝 Te…" at bounding box center [348, 249] width 696 height 498
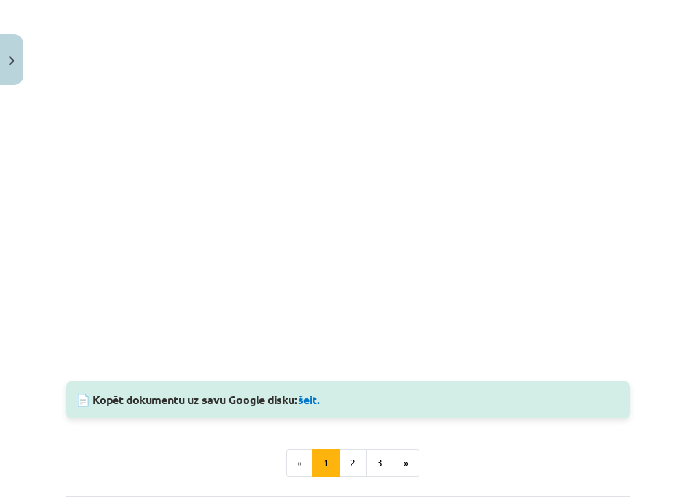
scroll to position [907, 0]
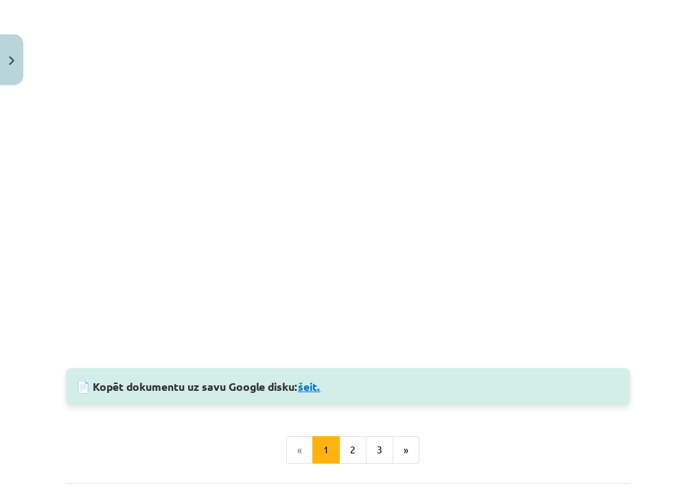
click at [309, 393] on link "šeit." at bounding box center [309, 386] width 23 height 14
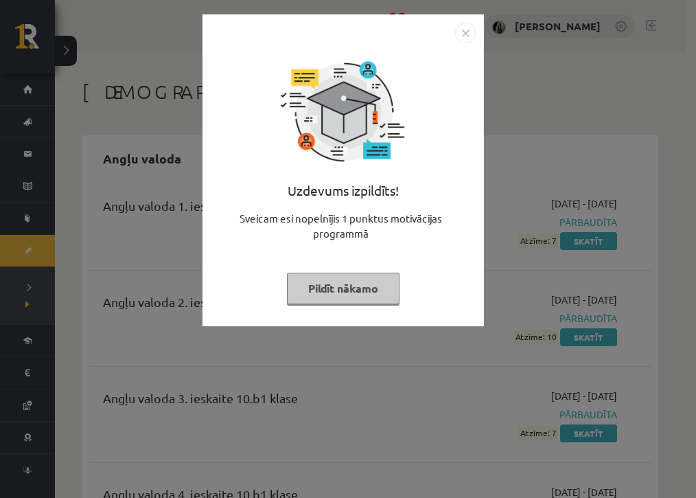
click at [468, 32] on img "Close" at bounding box center [465, 33] width 21 height 21
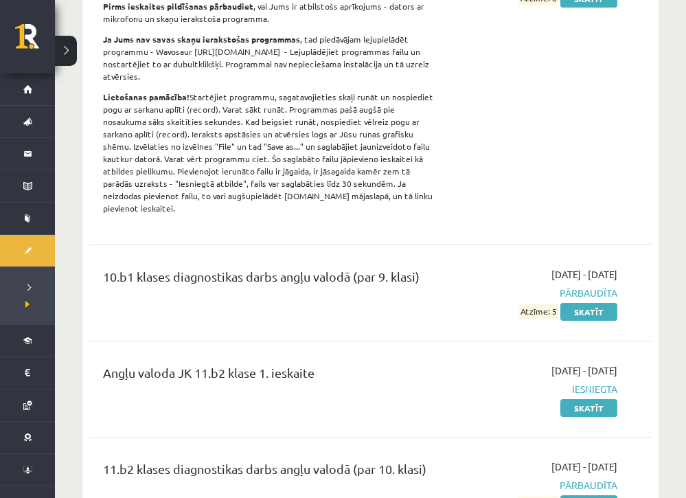
scroll to position [558, 0]
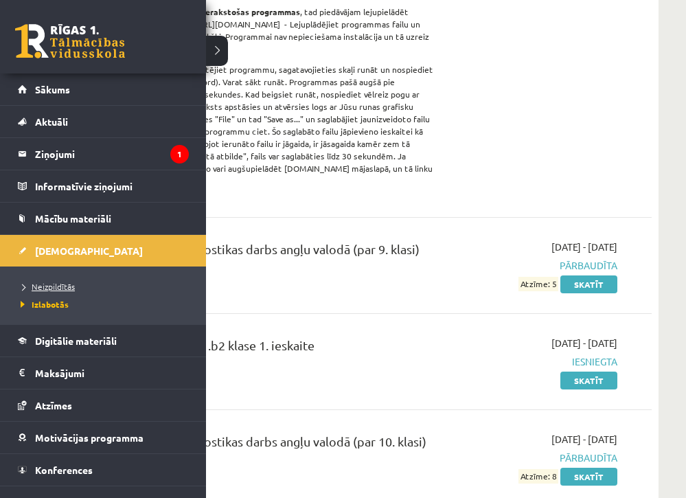
click at [59, 287] on span "Neizpildītās" at bounding box center [46, 286] width 58 height 11
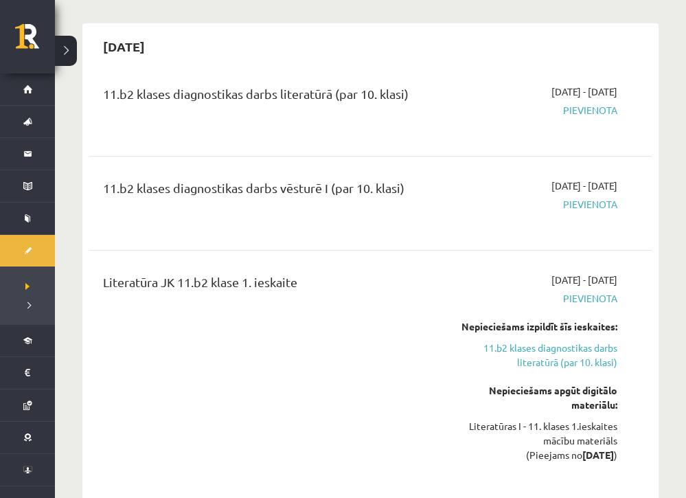
scroll to position [691, 0]
